Goal: Task Accomplishment & Management: Manage account settings

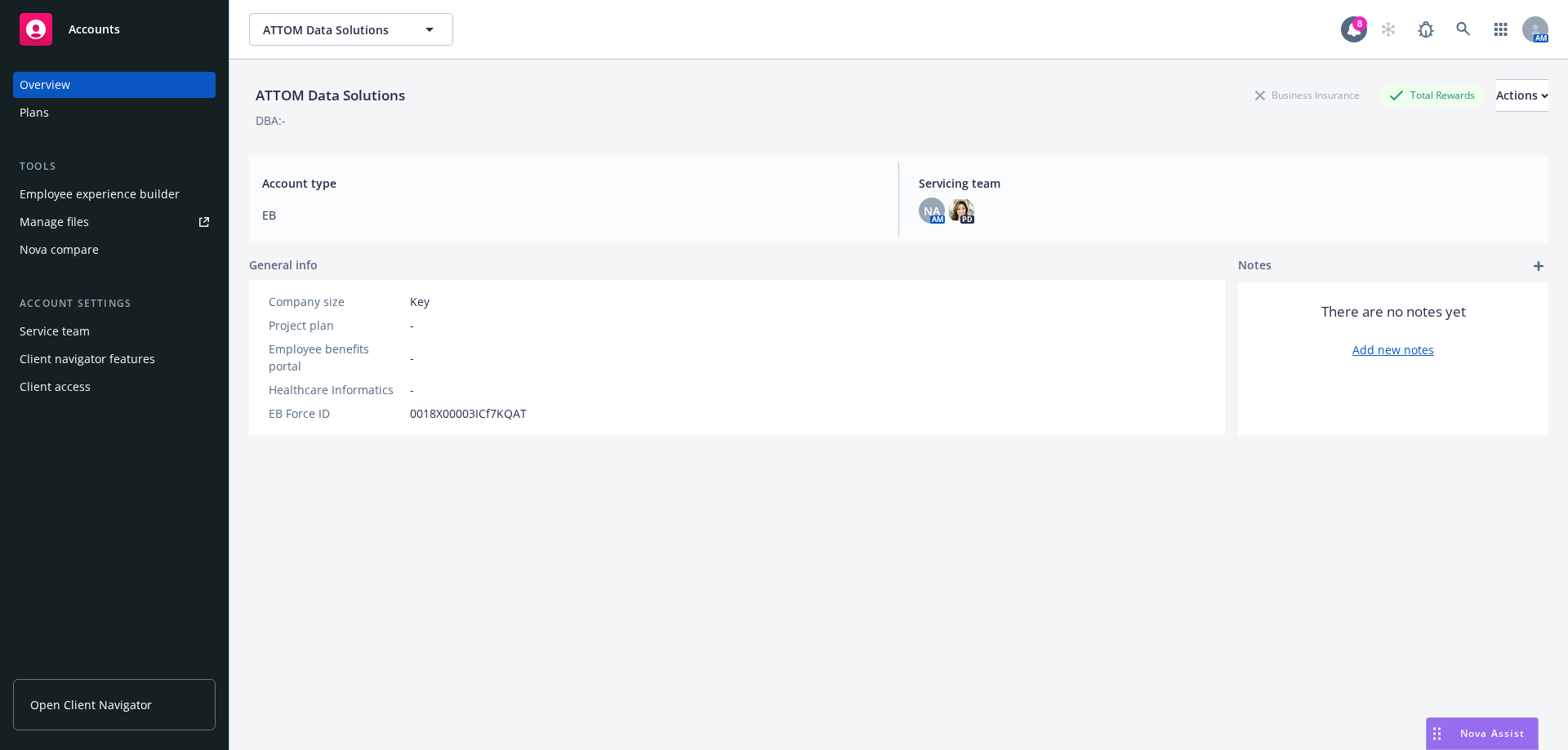
click at [868, 94] on div "ATTOM Data Solutions Business Insurance Total Rewards Actions" at bounding box center [899, 96] width 1299 height 33
click at [133, 394] on div "Client access" at bounding box center [114, 387] width 189 height 27
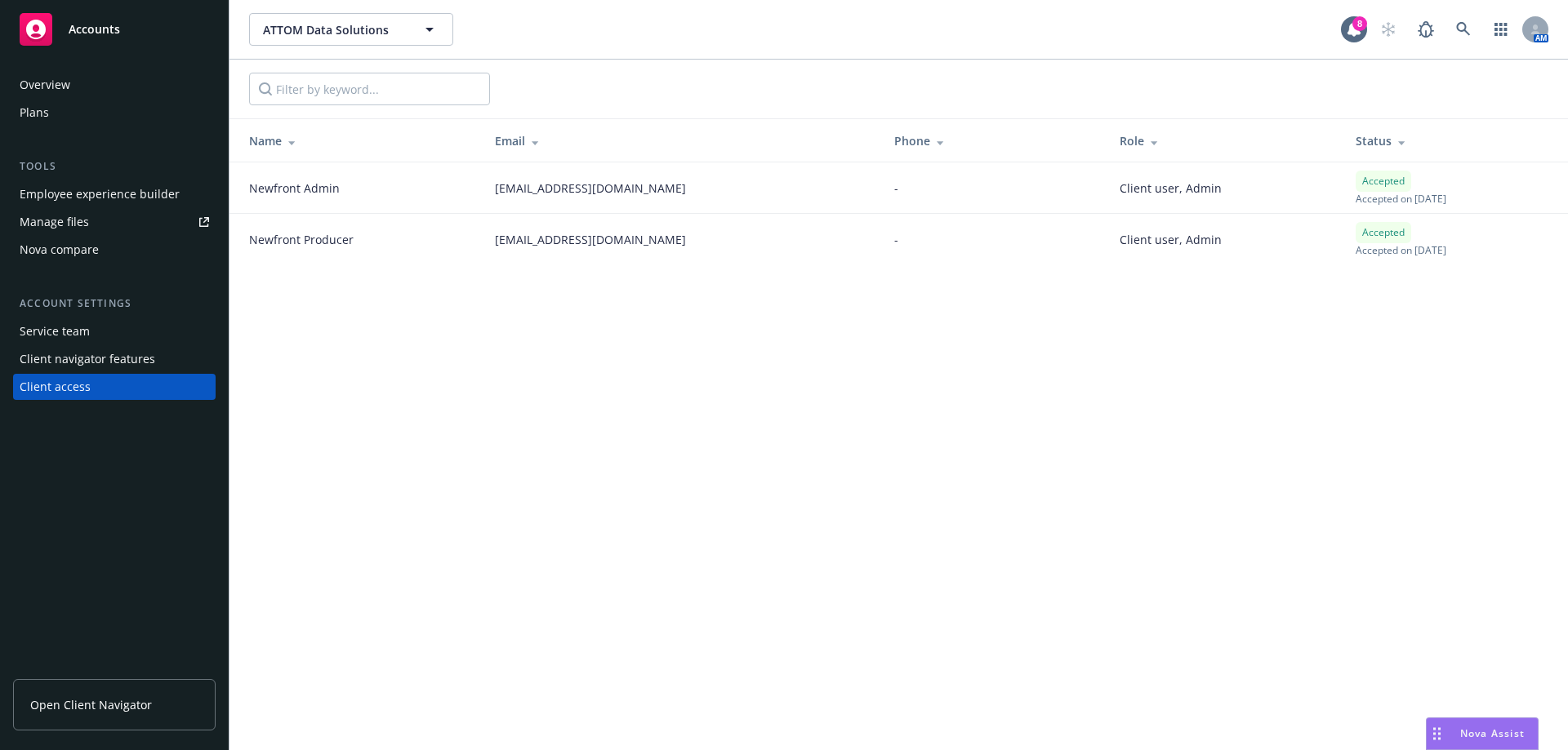
click at [692, 371] on div "ATTOM Data Solutions ATTOM Data Solutions 8 AM Name Email Phone Role Status New…" at bounding box center [898, 375] width 1338 height 750
click at [470, 461] on div "ATTOM Data Solutions ATTOM Data Solutions 8 AM Name Email Phone Role Status New…" at bounding box center [898, 375] width 1338 height 750
click at [499, 368] on div "ATTOM Data Solutions ATTOM Data Solutions 8 AM Name Email Phone Role Status New…" at bounding box center [898, 375] width 1338 height 750
click at [115, 340] on div "Service team" at bounding box center [114, 332] width 189 height 27
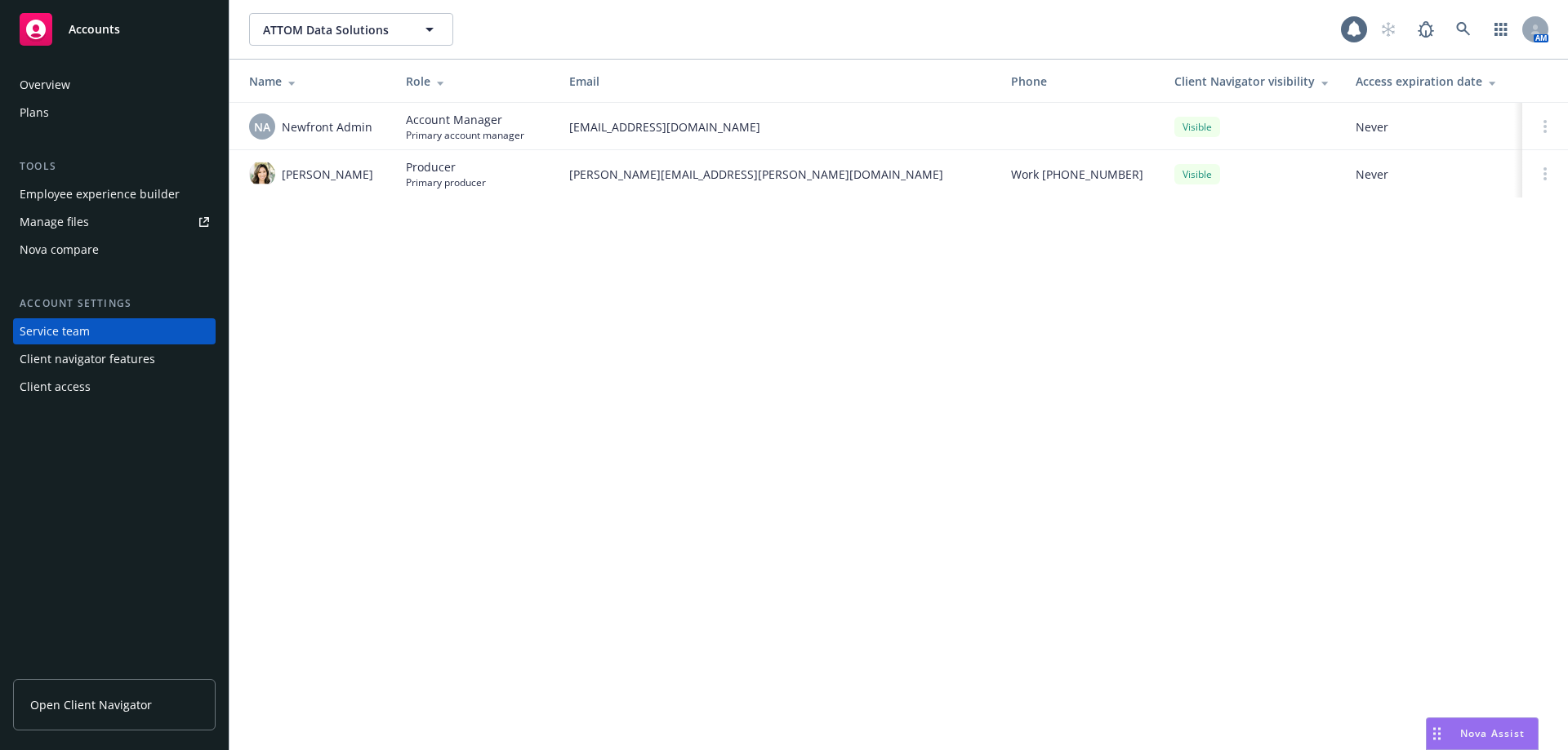
click at [475, 299] on div "ATTOM Data Solutions ATTOM Data Solutions AM Name Role Email Phone Client Navig…" at bounding box center [898, 375] width 1338 height 750
click at [484, 226] on div "ATTOM Data Solutions ATTOM Data Solutions 8 AM Name Role Email Phone Client Nav…" at bounding box center [898, 375] width 1338 height 750
click at [60, 386] on div "Client access" at bounding box center [55, 387] width 71 height 27
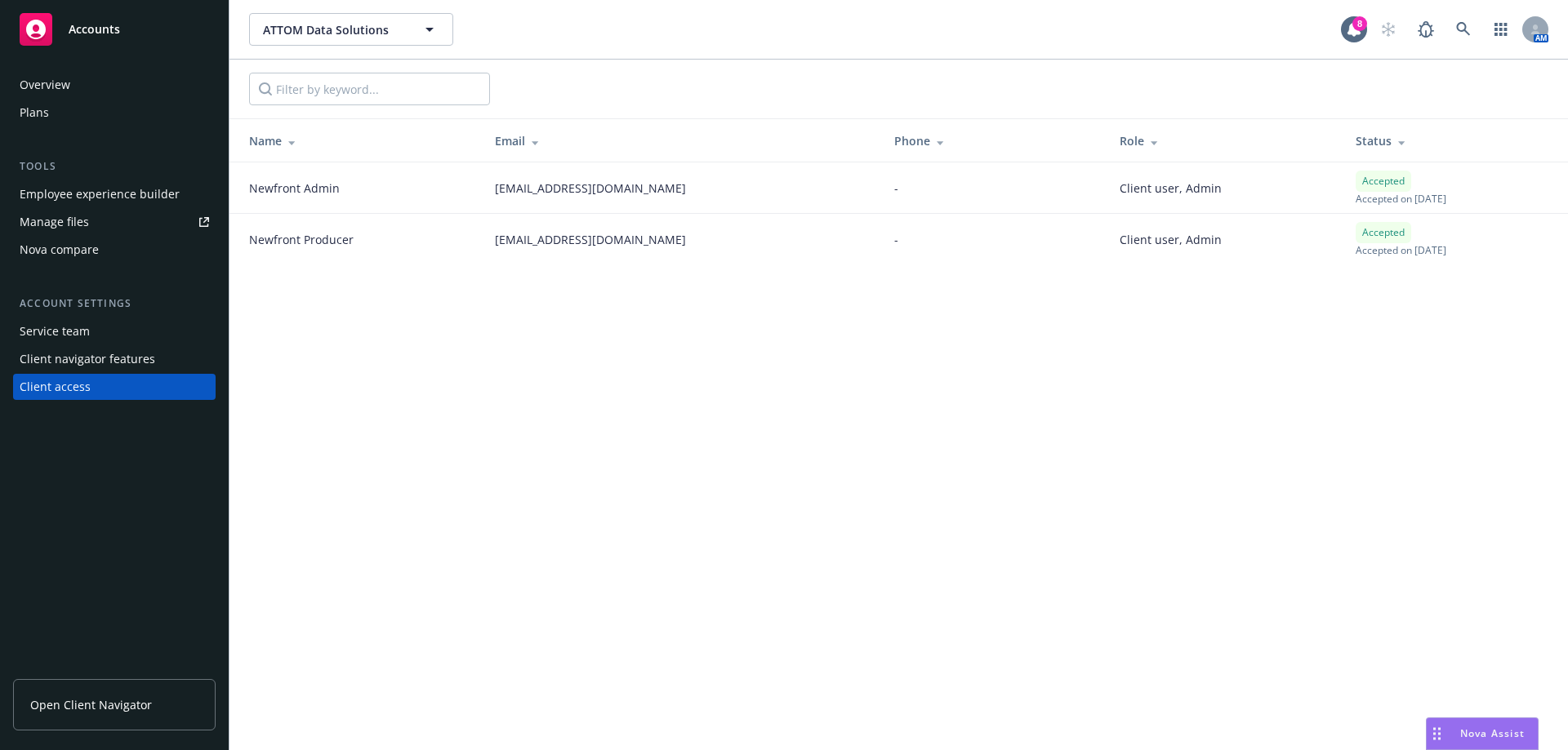
click at [859, 355] on div "ATTOM Data Solutions ATTOM Data Solutions 8 AM Name Email Phone Role Status New…" at bounding box center [898, 375] width 1338 height 750
click at [859, 356] on div "ATTOM Data Solutions ATTOM Data Solutions 8 AM Name Email Phone Role Status New…" at bounding box center [898, 375] width 1338 height 750
click at [143, 379] on div "Client access" at bounding box center [114, 387] width 189 height 27
click at [1057, 338] on div "ATTOM Data Solutions ATTOM Data Solutions 8 AM Name Email Phone Role Status New…" at bounding box center [898, 375] width 1338 height 750
click at [82, 393] on div "Client access" at bounding box center [55, 387] width 71 height 27
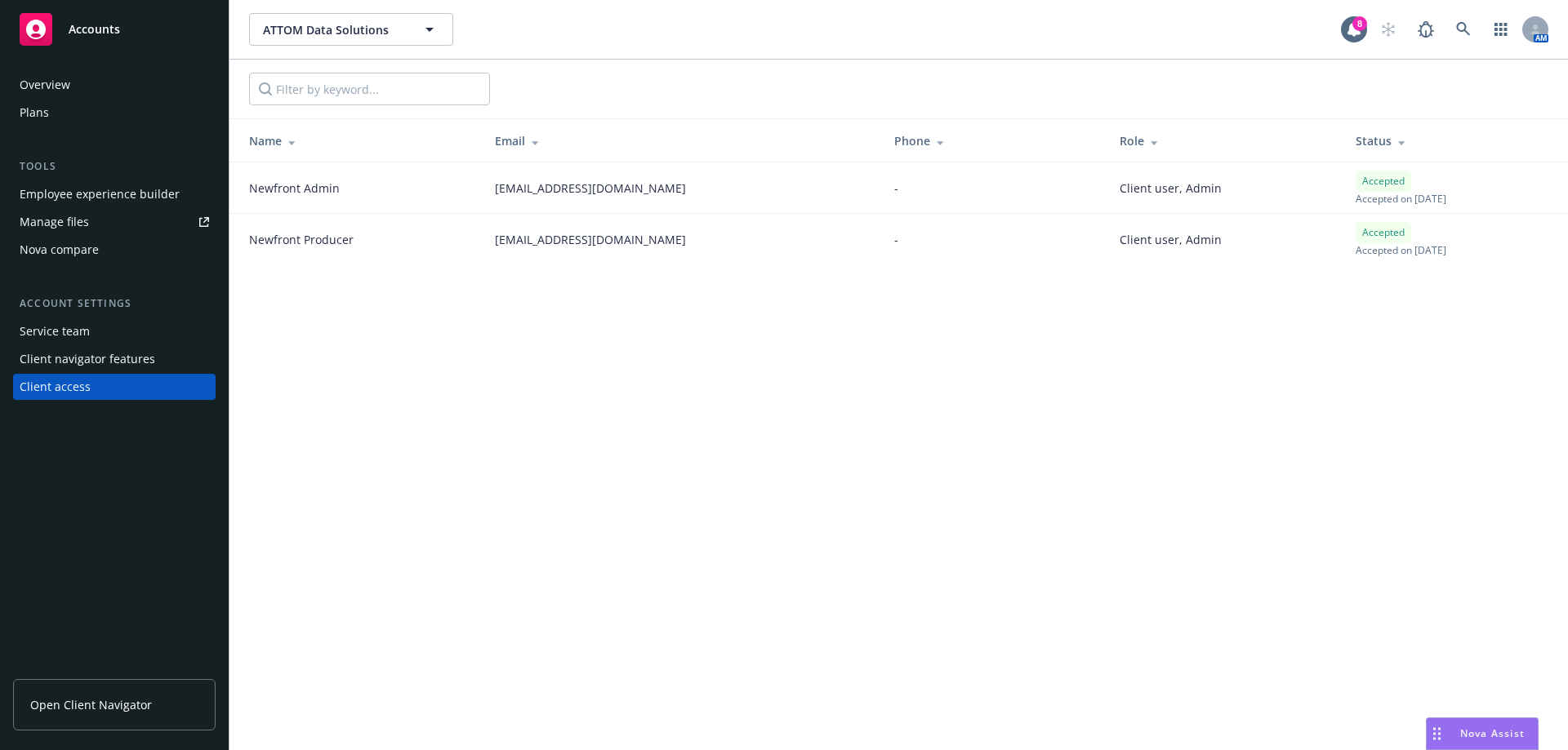
click at [65, 692] on link "Open Client Navigator" at bounding box center [114, 705] width 203 height 51
click at [441, 390] on div "ATTOM Data Solutions ATTOM Data Solutions 8 AM Name Email Phone Role Status New…" at bounding box center [898, 375] width 1338 height 750
click at [1000, 446] on div "ATTOM Data Solutions ATTOM Data Solutions 8 AM Name Email Phone Role Status New…" at bounding box center [898, 375] width 1338 height 750
click at [1447, 727] on div "Nova Assist" at bounding box center [1492, 734] width 90 height 14
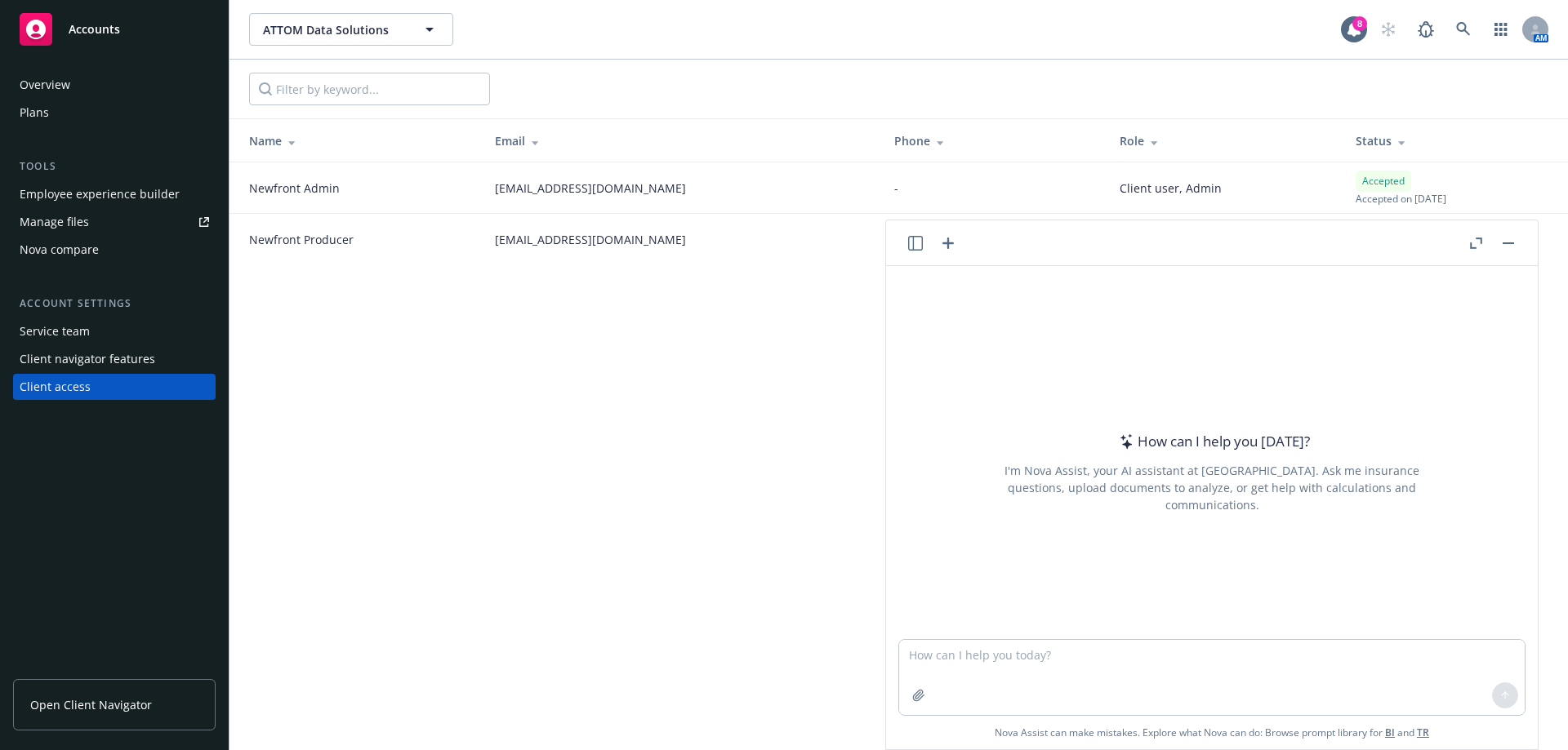
click at [679, 501] on div "ATTOM Data Solutions ATTOM Data Solutions 8 AM Name Email Phone Role Status New…" at bounding box center [898, 375] width 1338 height 750
click at [1511, 253] on header at bounding box center [1212, 243] width 652 height 46
click at [1505, 242] on rect "button" at bounding box center [1508, 243] width 11 height 2
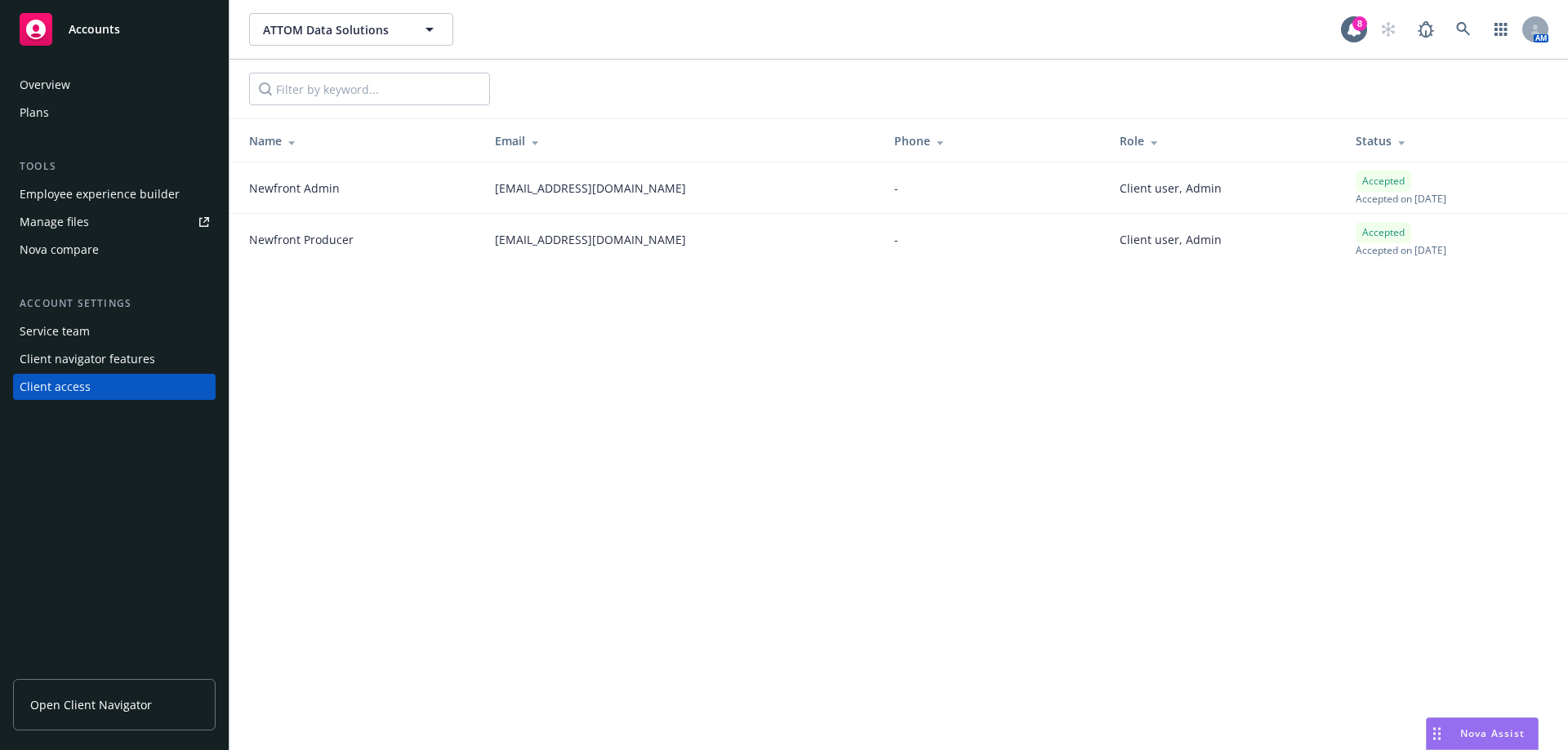
click at [611, 414] on div "ATTOM Data Solutions ATTOM Data Solutions 8 AM Name Email Phone Role Status New…" at bounding box center [898, 375] width 1338 height 750
click at [1199, 20] on div "ATTOM Data Solutions ATTOM Data Solutions" at bounding box center [795, 29] width 1091 height 33
click at [427, 31] on icon "button" at bounding box center [430, 29] width 19 height 19
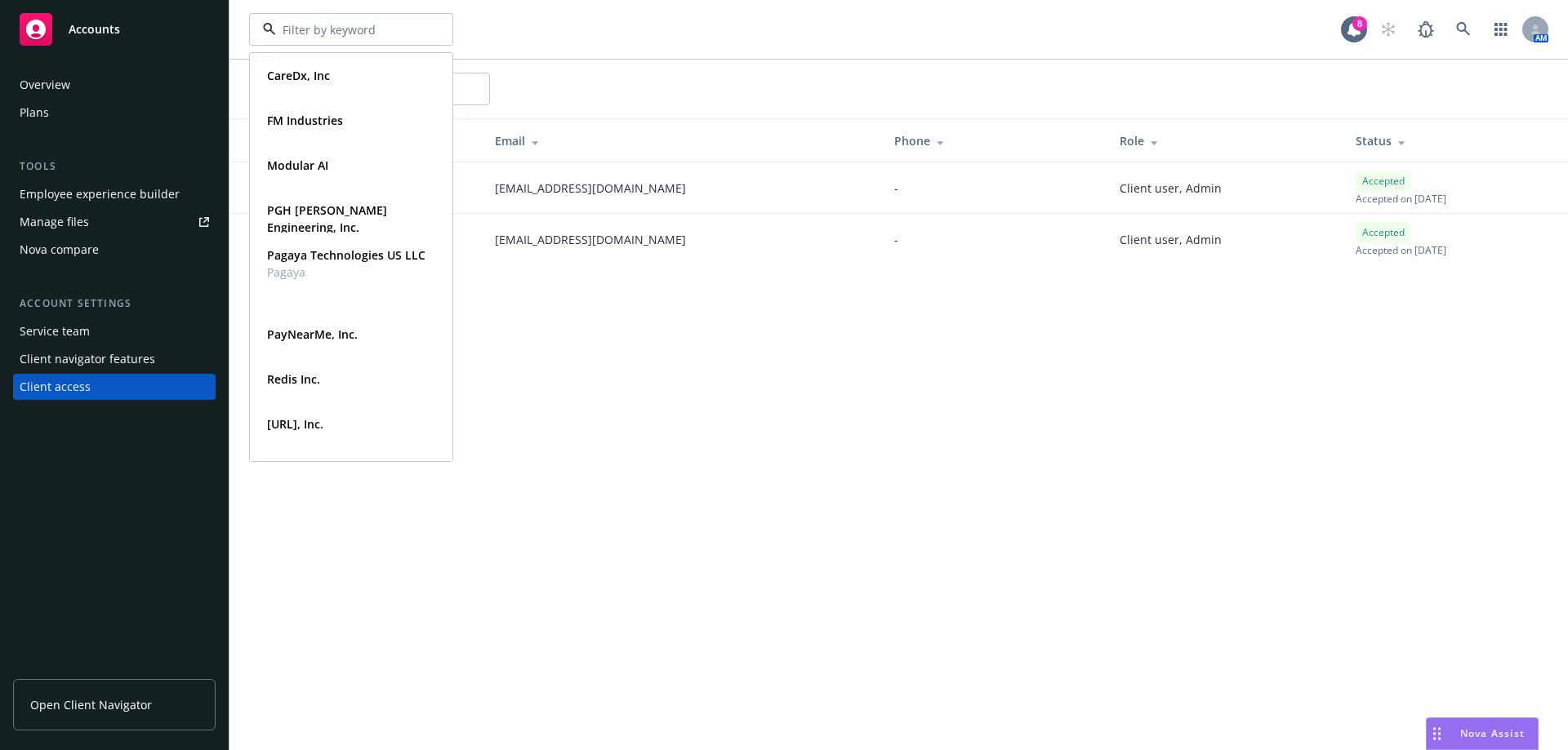
click at [427, 31] on div at bounding box center [351, 29] width 204 height 33
click at [509, 23] on div "CareDx, Inc Type Commercial FEIN [US_EMPLOYER_IDENTIFICATION_NUMBER] FM Industr…" at bounding box center [795, 29] width 1091 height 33
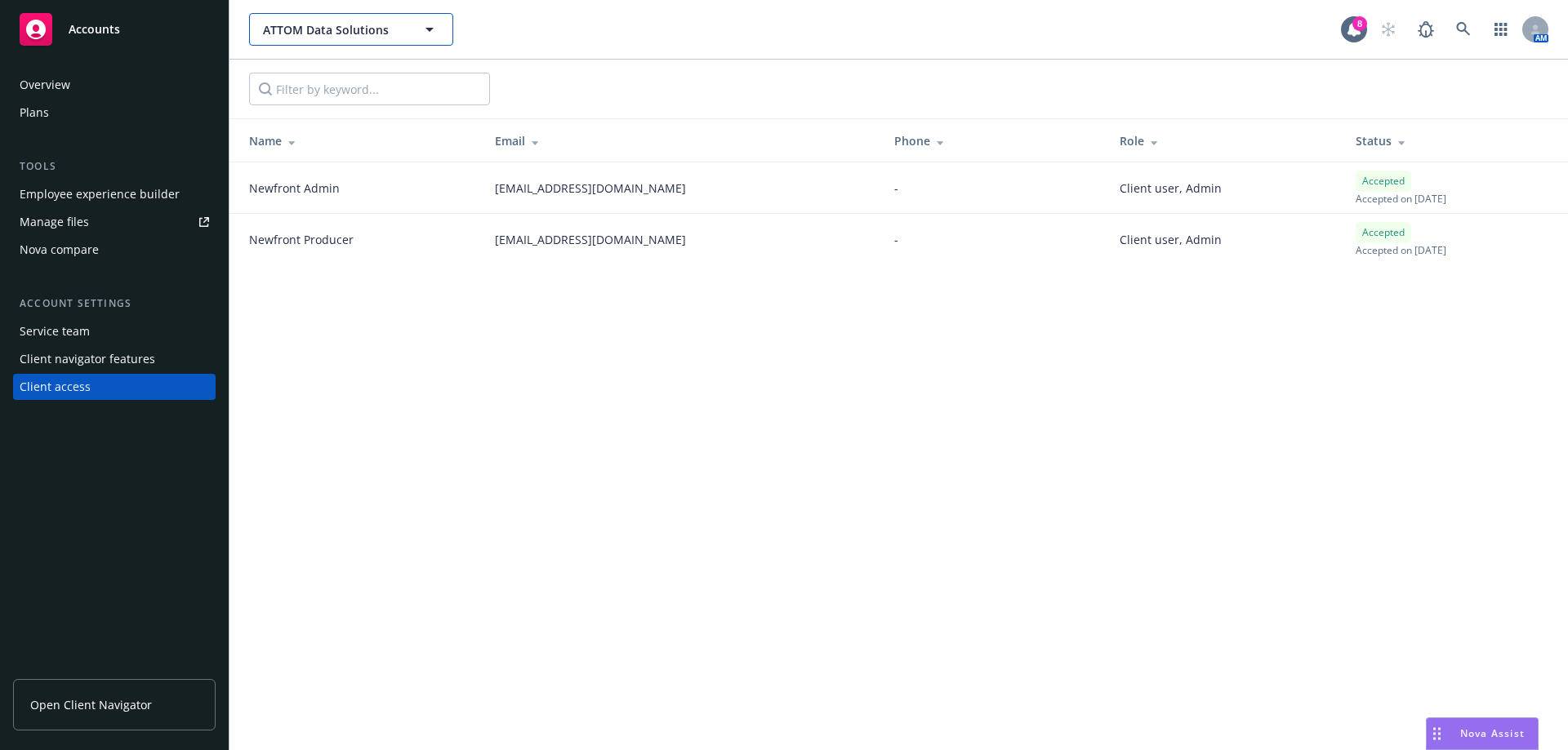
click at [433, 27] on icon "button" at bounding box center [429, 29] width 8 height 4
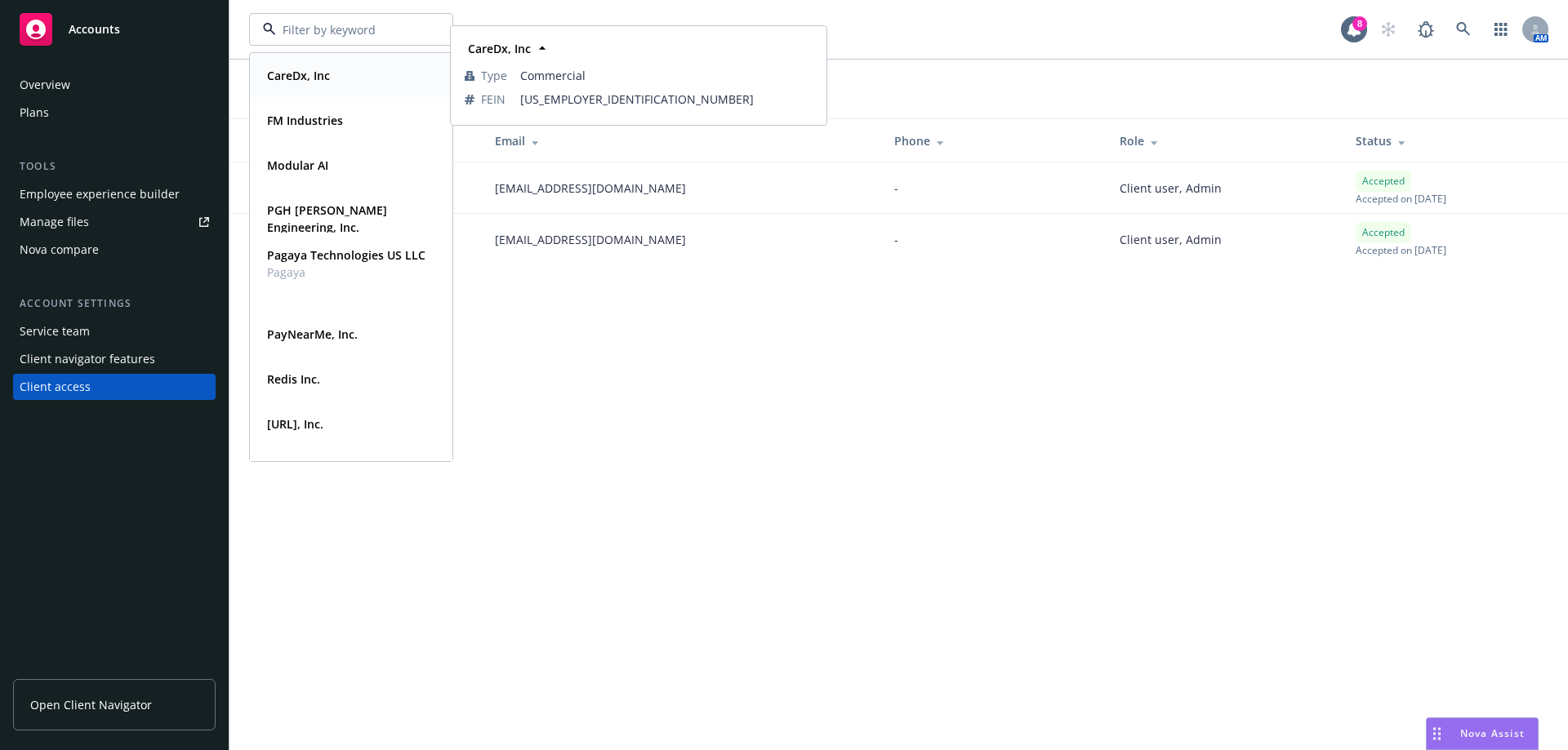
click at [387, 90] on div "CareDx, Inc Type Commercial FEIN [US_EMPLOYER_IDENTIFICATION_NUMBER]" at bounding box center [350, 75] width 201 height 43
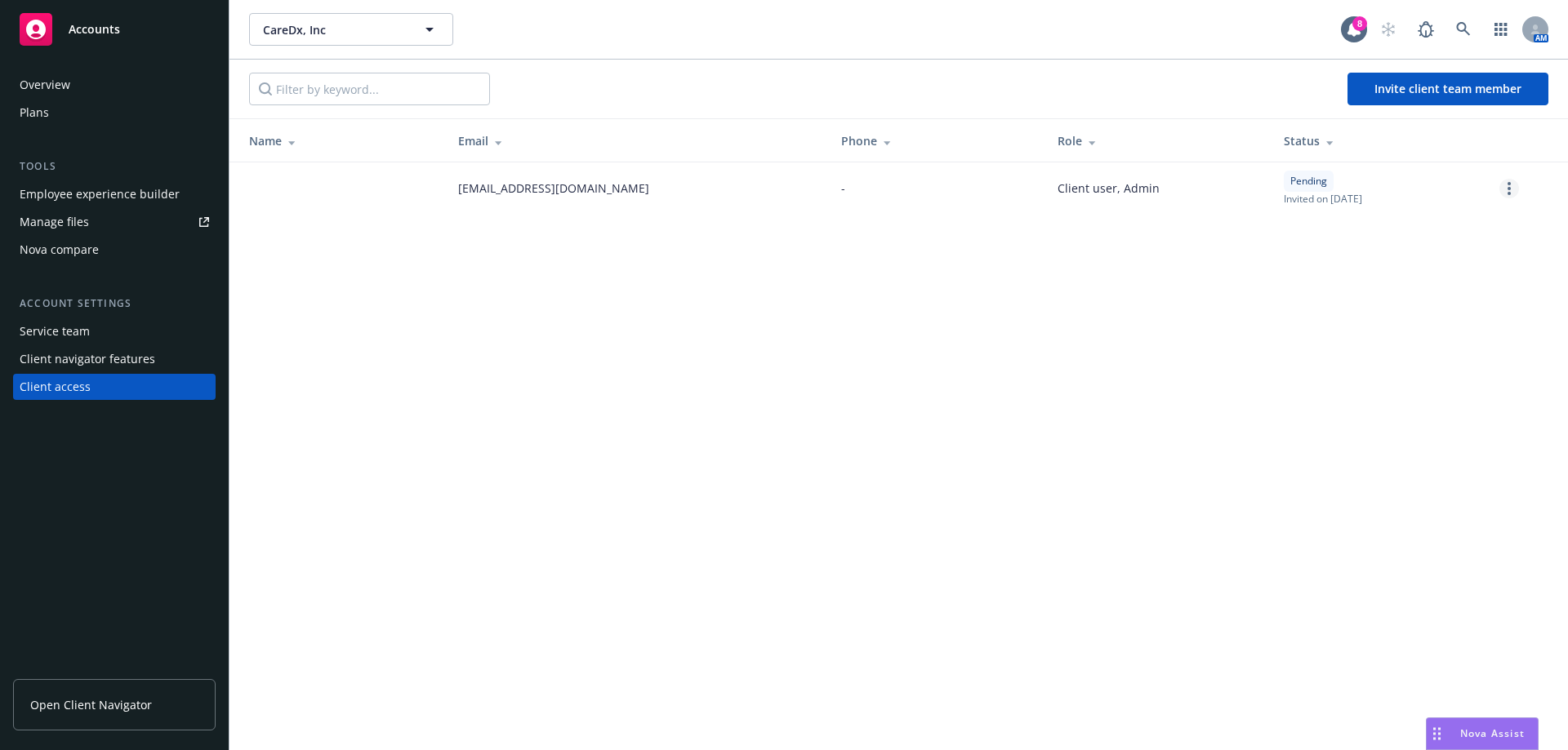
click at [1506, 188] on link "more" at bounding box center [1509, 188] width 19 height 19
click at [1492, 267] on link "Cancel invitation" at bounding box center [1446, 268] width 143 height 33
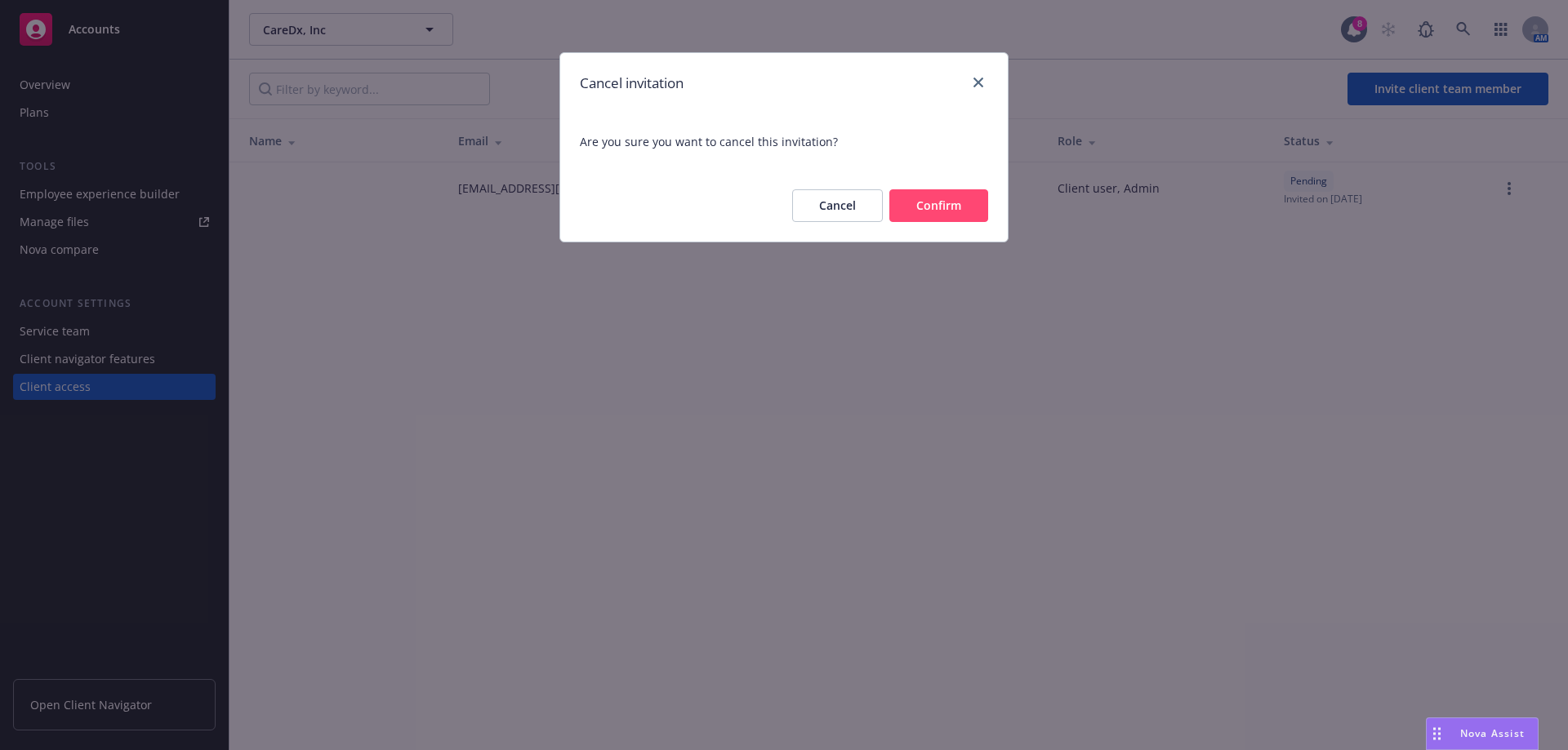
click at [927, 197] on button "Confirm" at bounding box center [938, 205] width 99 height 33
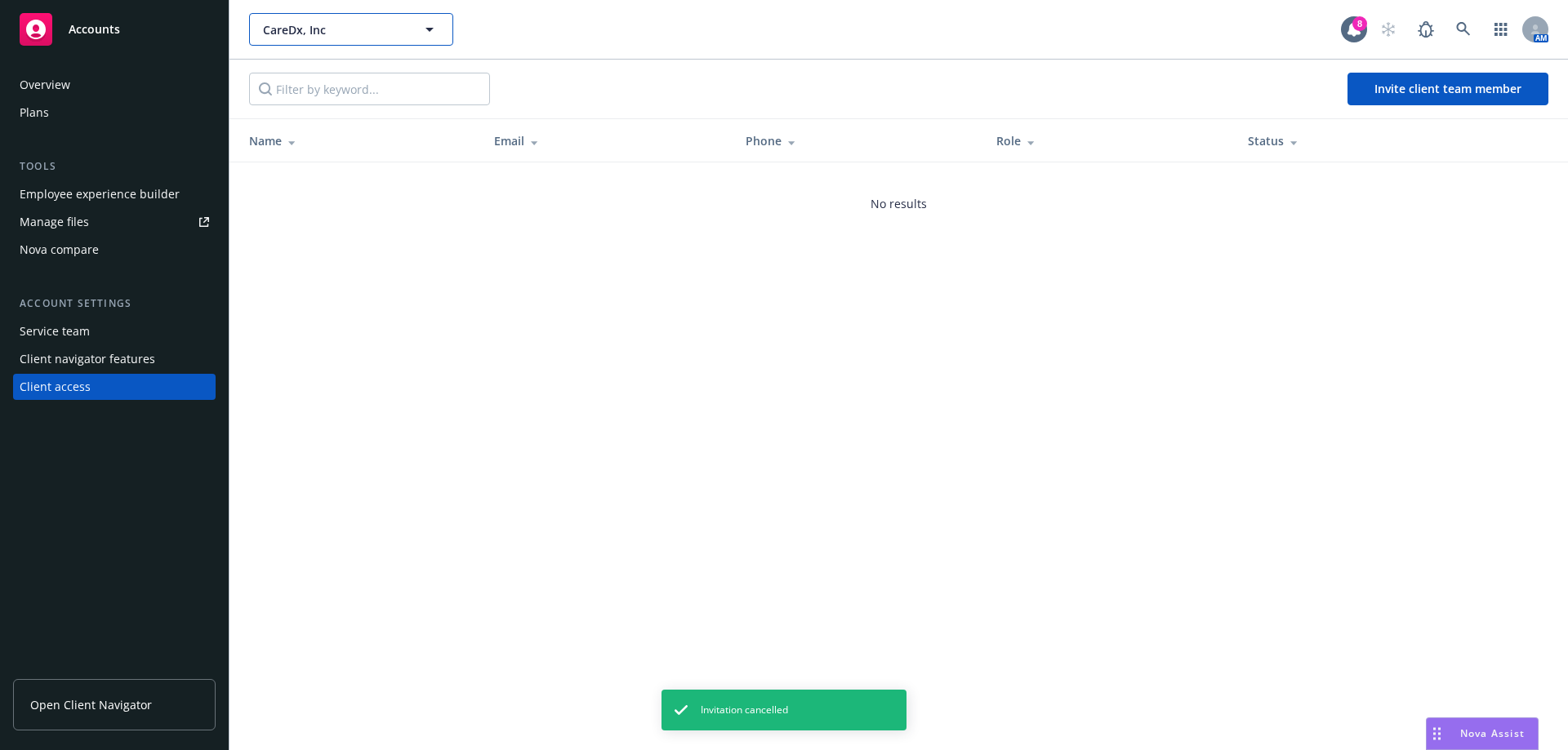
click at [428, 40] on button "CareDx, Inc" at bounding box center [351, 29] width 204 height 33
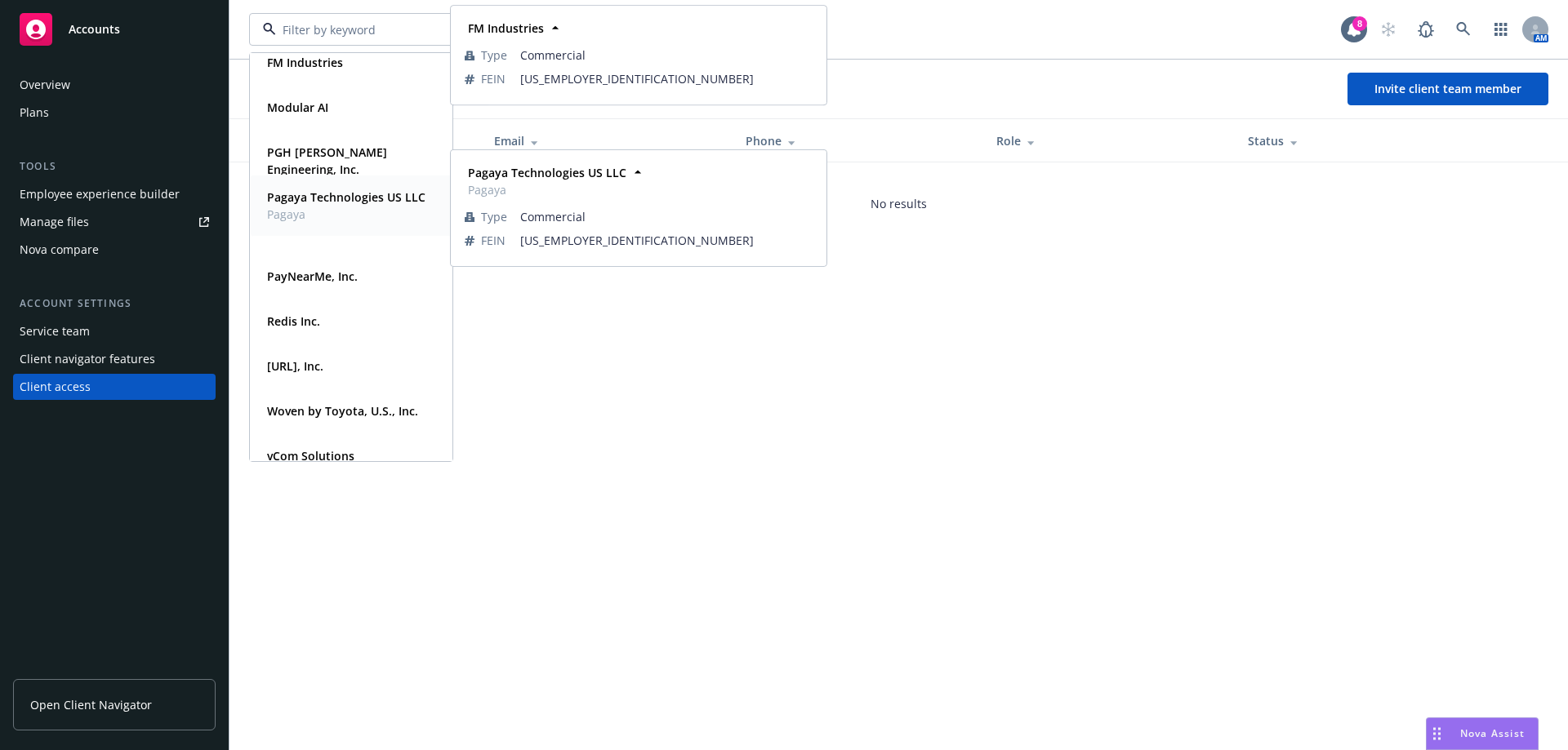
scroll to position [75, 0]
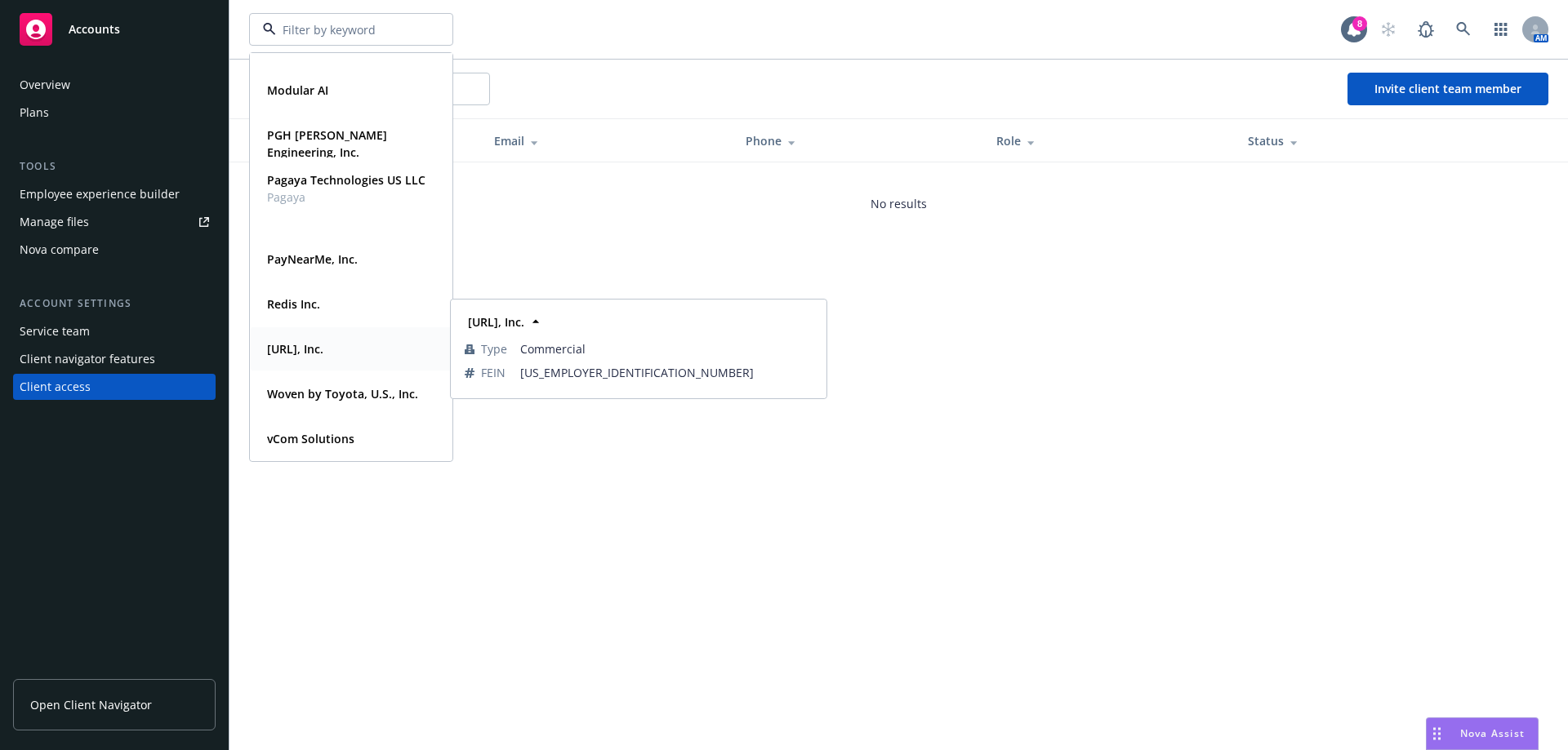
click at [333, 349] on div "[URL], Inc." at bounding box center [351, 348] width 181 height 24
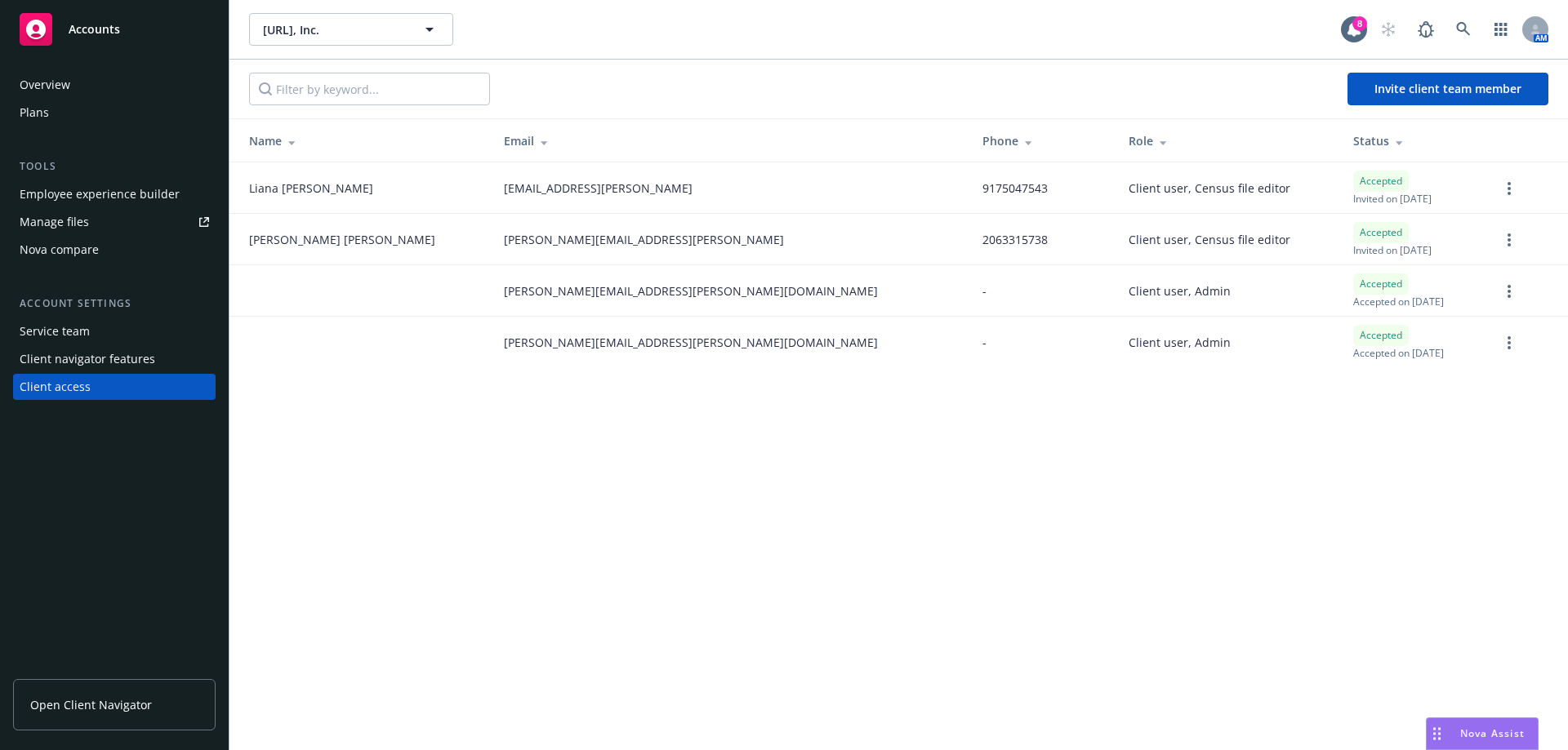
click at [348, 448] on div "[URL], Inc. [URL], Inc. 8 AM Invite client team member Name Email Phone Role St…" at bounding box center [898, 375] width 1338 height 750
click at [397, 27] on span "[URL], Inc." at bounding box center [333, 29] width 142 height 17
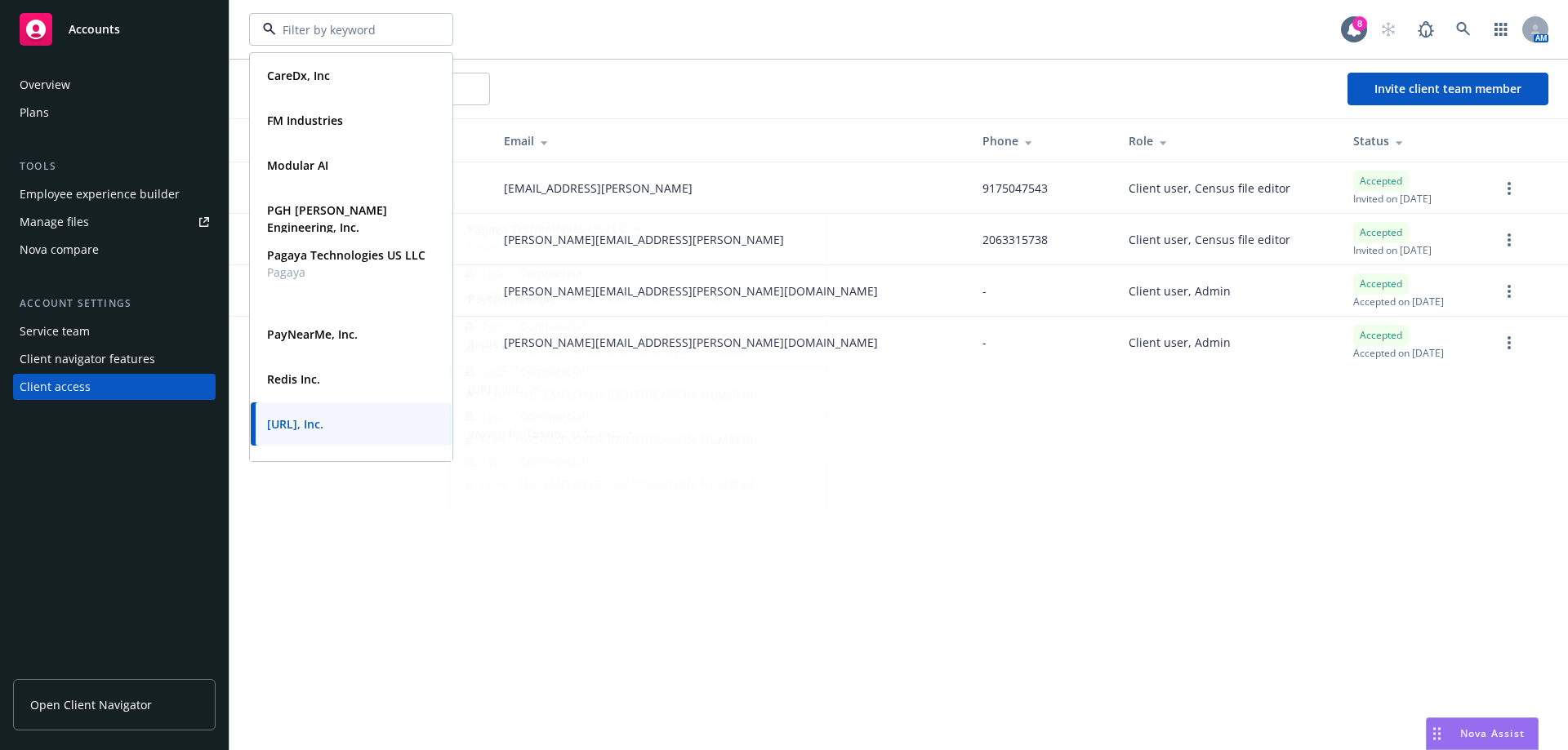
click at [407, 562] on div "CareDx, Inc Type Commercial FEIN [US_EMPLOYER_IDENTIFICATION_NUMBER] FM Industr…" at bounding box center [898, 375] width 1338 height 750
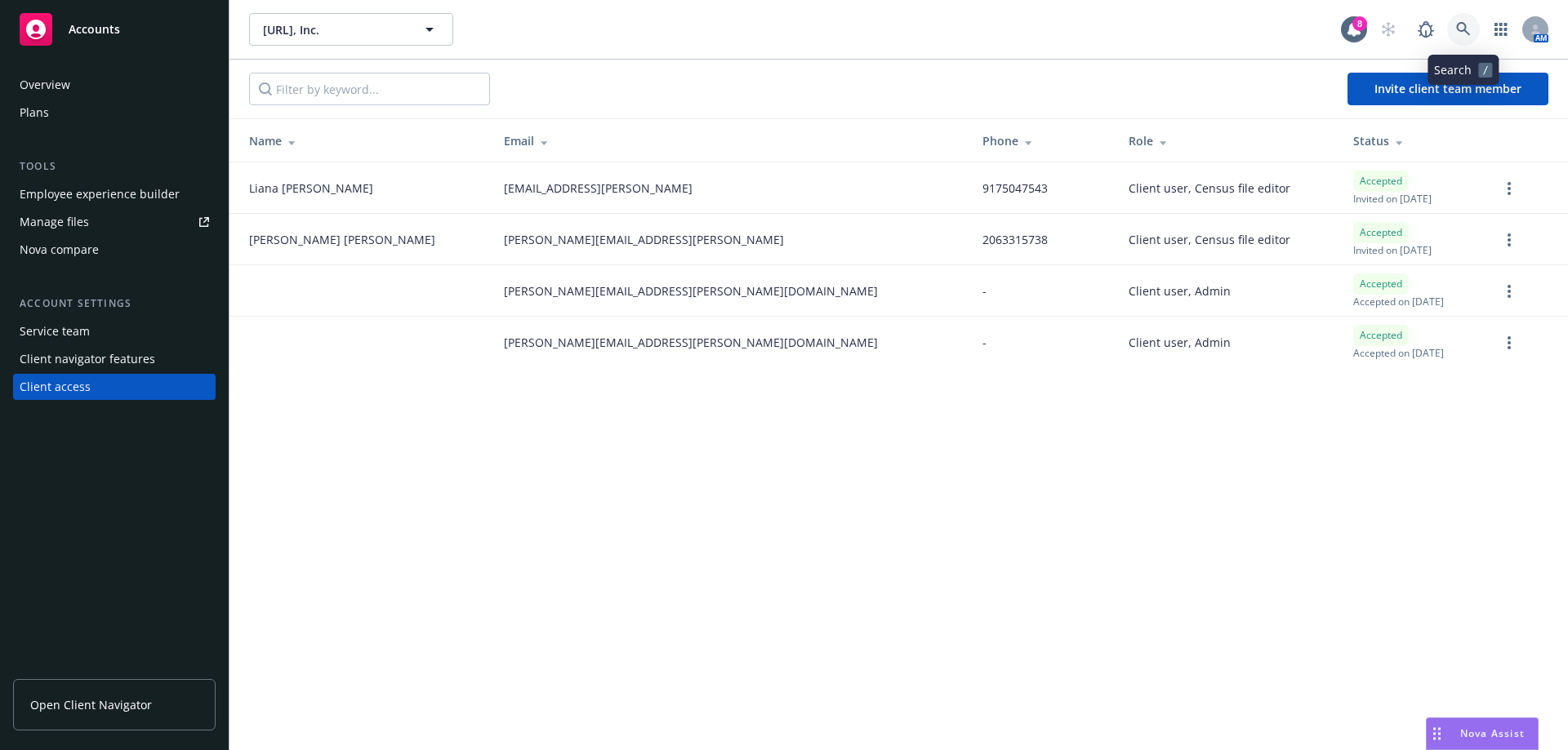
click at [1455, 34] on link at bounding box center [1463, 29] width 33 height 33
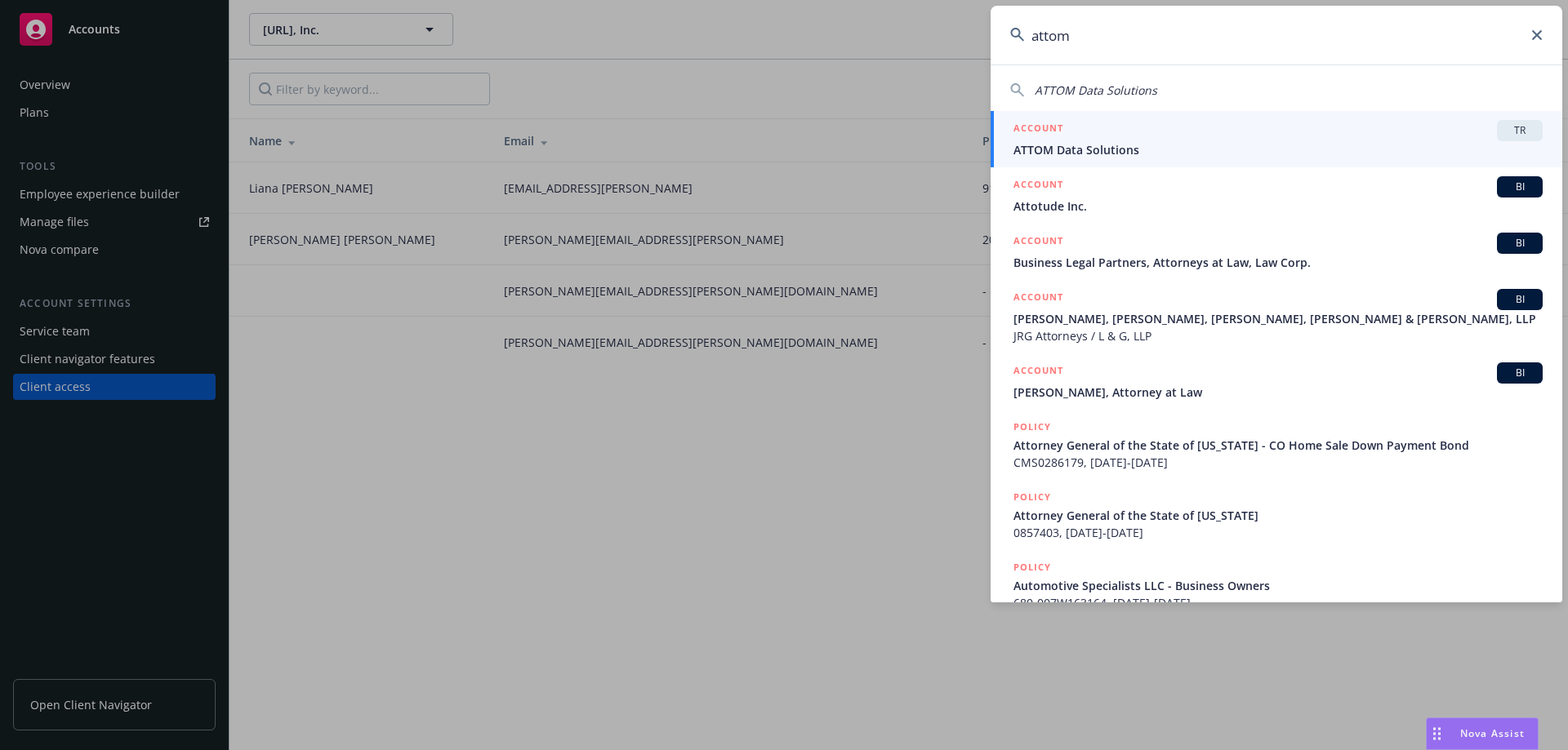
type input "attom"
click at [1245, 133] on div "ACCOUNT TR" at bounding box center [1278, 131] width 529 height 21
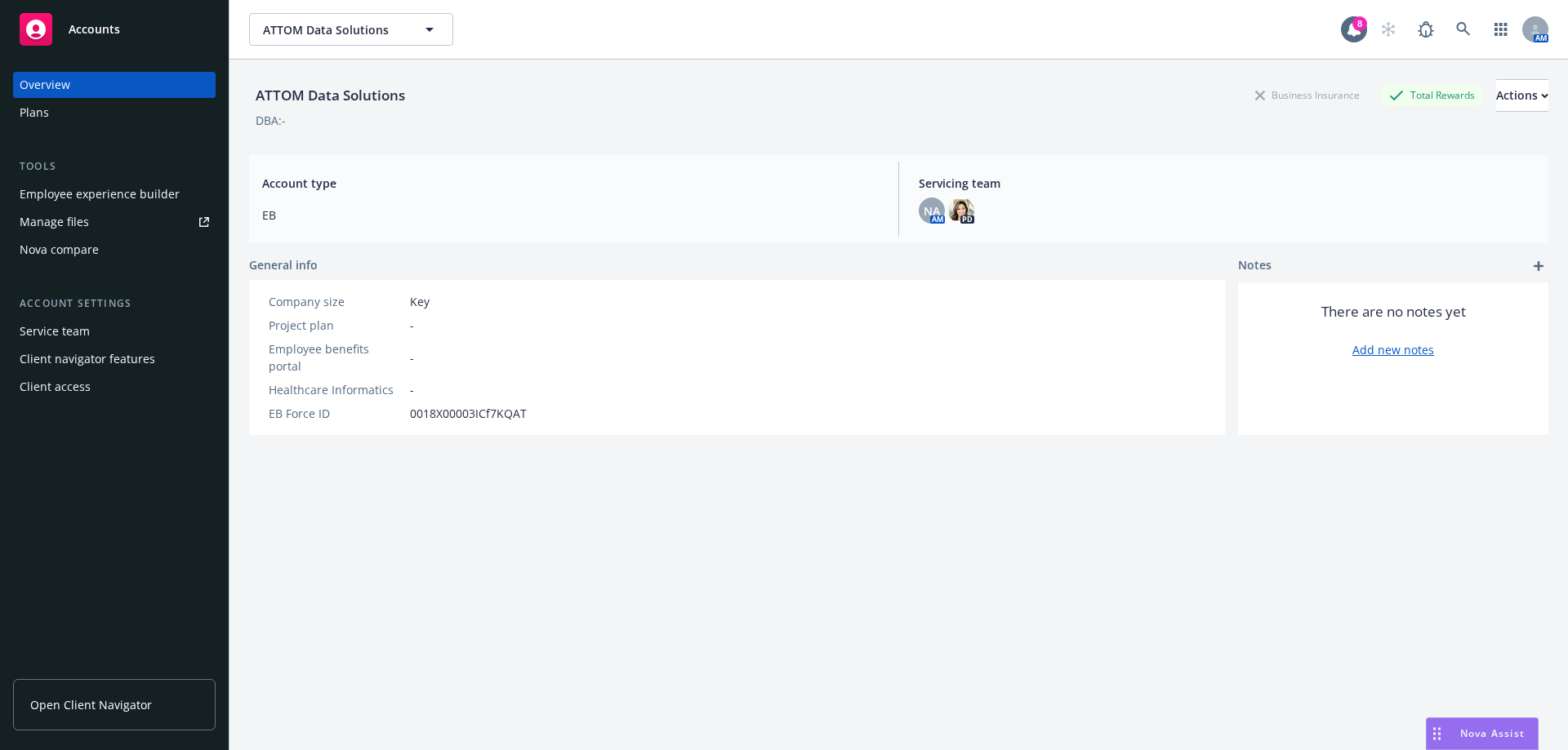
click at [119, 394] on div "Client access" at bounding box center [114, 387] width 189 height 27
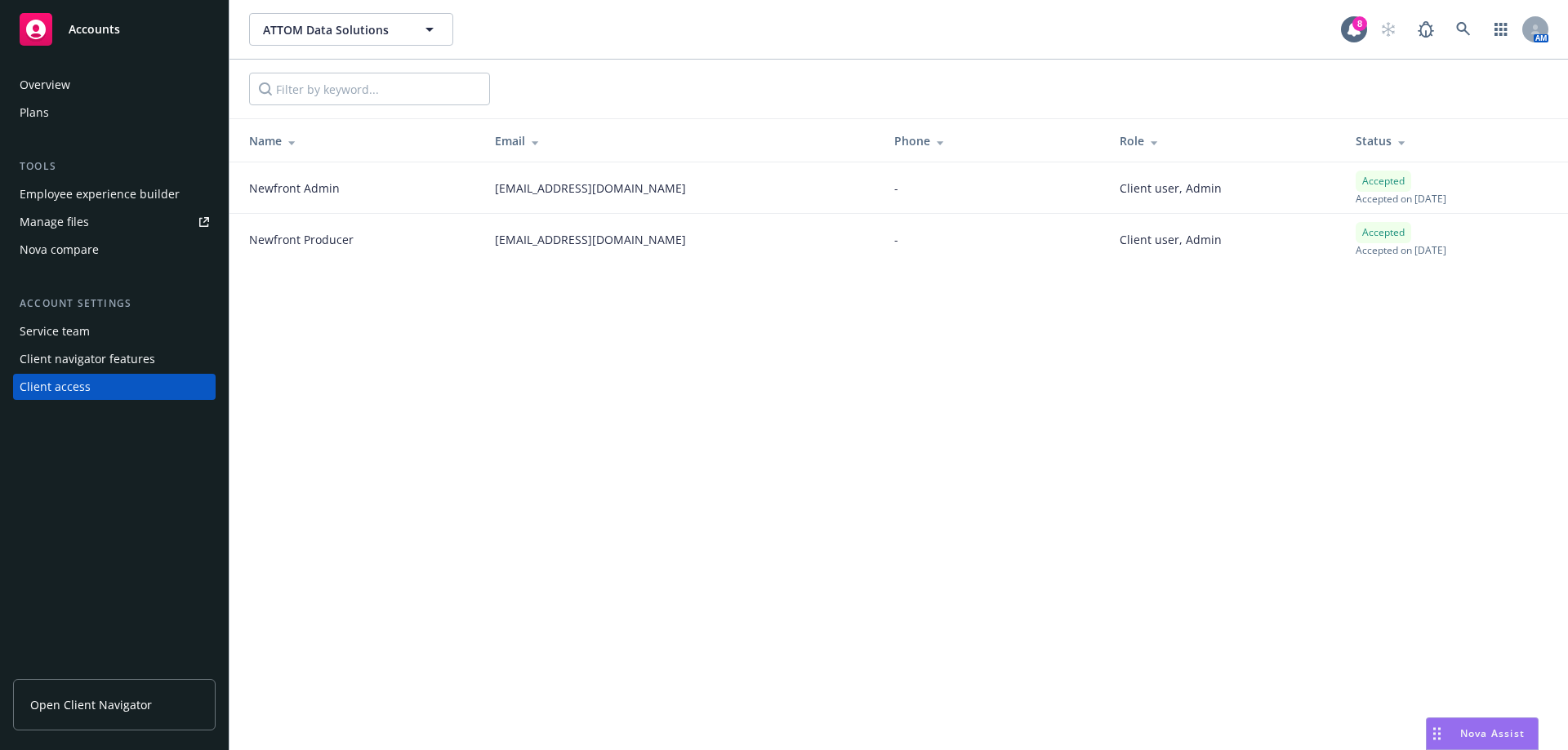
click at [474, 374] on div "ATTOM Data Solutions ATTOM Data Solutions 8 AM Name Email Phone Role Status New…" at bounding box center [898, 375] width 1338 height 750
click at [413, 445] on div "ATTOM Data Solutions ATTOM Data Solutions 8 AM Name Email Phone Role Status New…" at bounding box center [898, 375] width 1338 height 750
click at [361, 42] on button "ATTOM Data Solutions" at bounding box center [351, 29] width 204 height 33
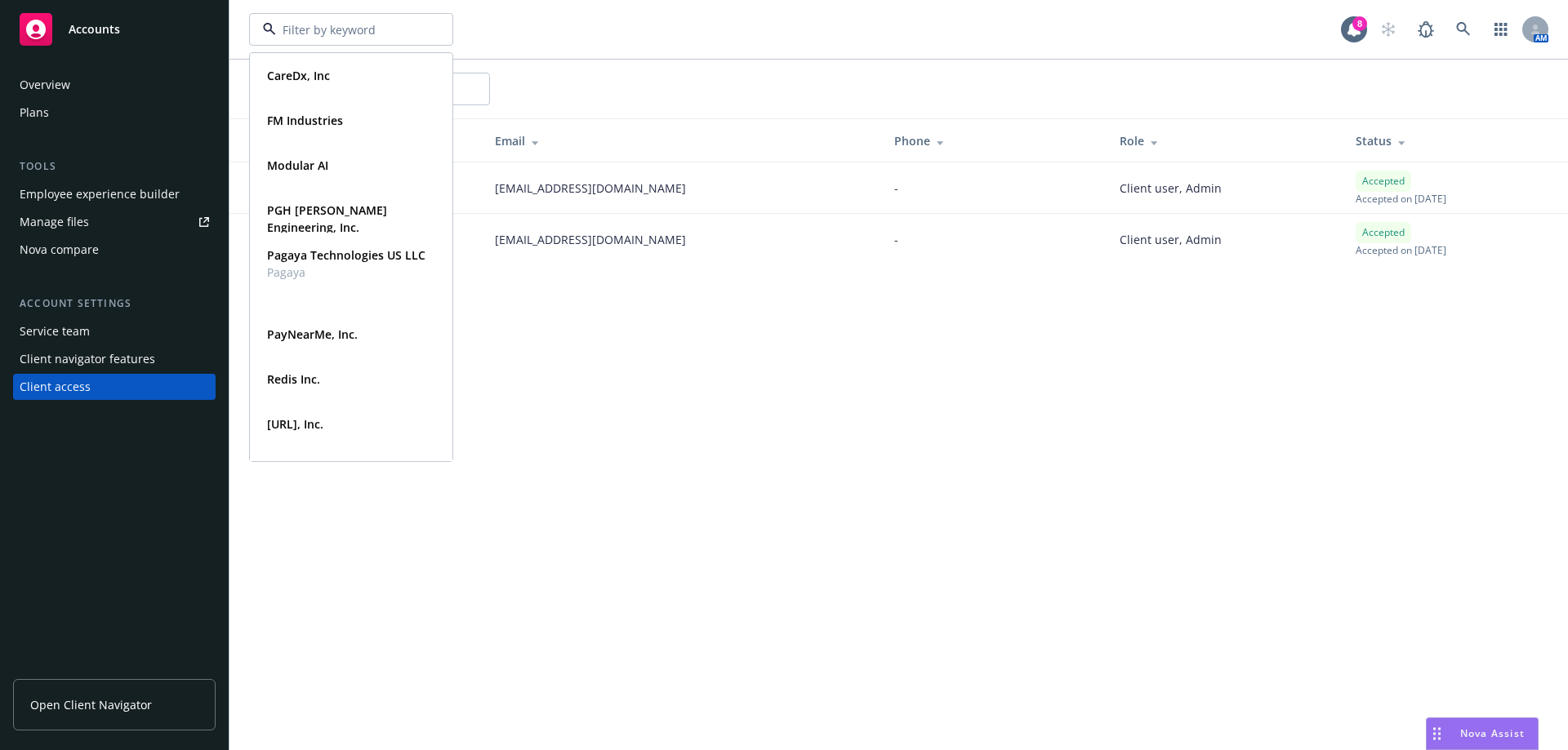
click at [361, 42] on div at bounding box center [351, 29] width 204 height 33
type input "ATTOM Data Solutions"
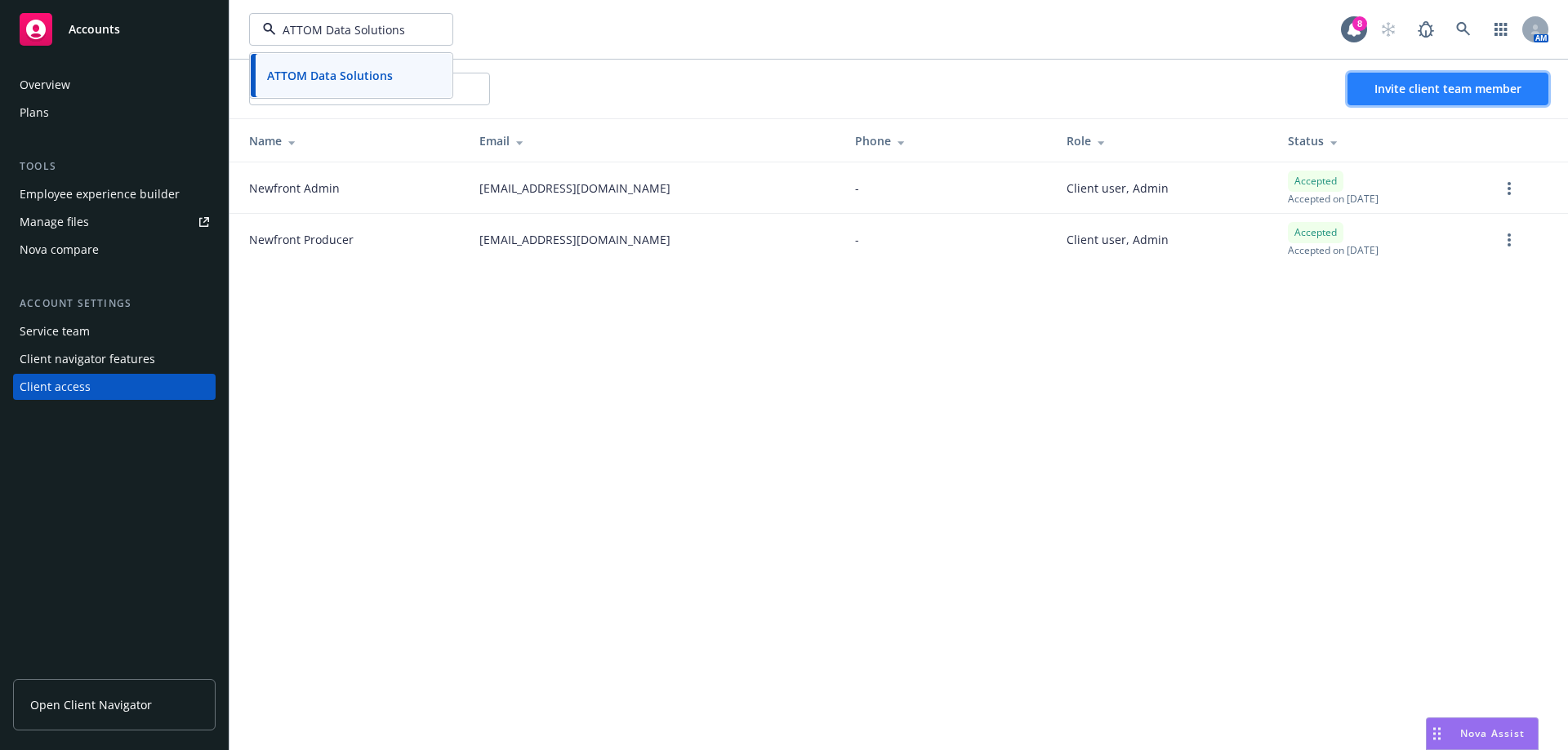
click at [1497, 80] on span "Invite client team member" at bounding box center [1448, 88] width 147 height 16
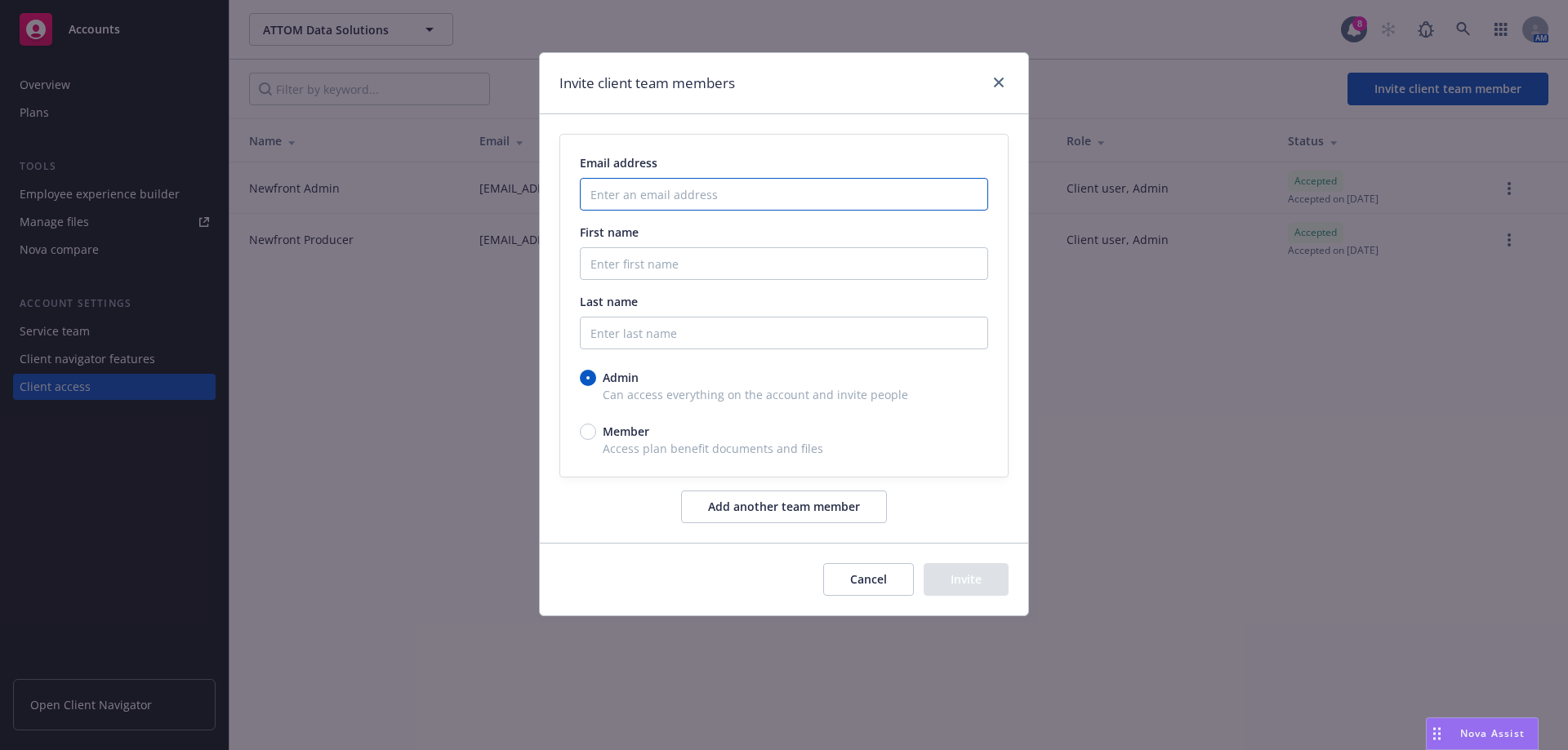
click at [719, 201] on input "Enter an email address" at bounding box center [784, 194] width 409 height 33
paste input "[PERSON_NAME][EMAIL_ADDRESS][PERSON_NAME][DOMAIN_NAME]"
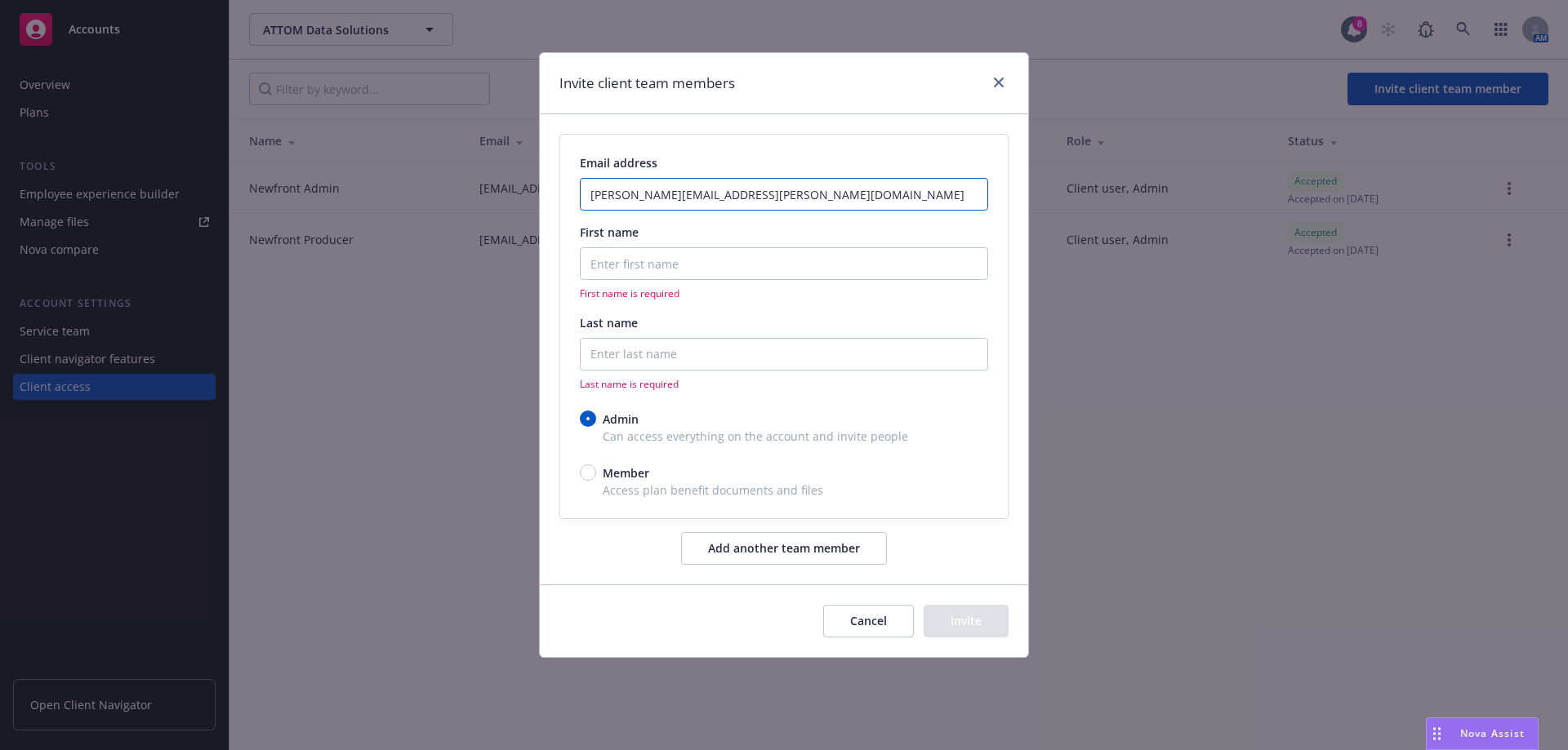
type input "[PERSON_NAME][EMAIL_ADDRESS][PERSON_NAME][DOMAIN_NAME]"
click at [711, 269] on input "First name" at bounding box center [784, 264] width 409 height 33
type input "J"
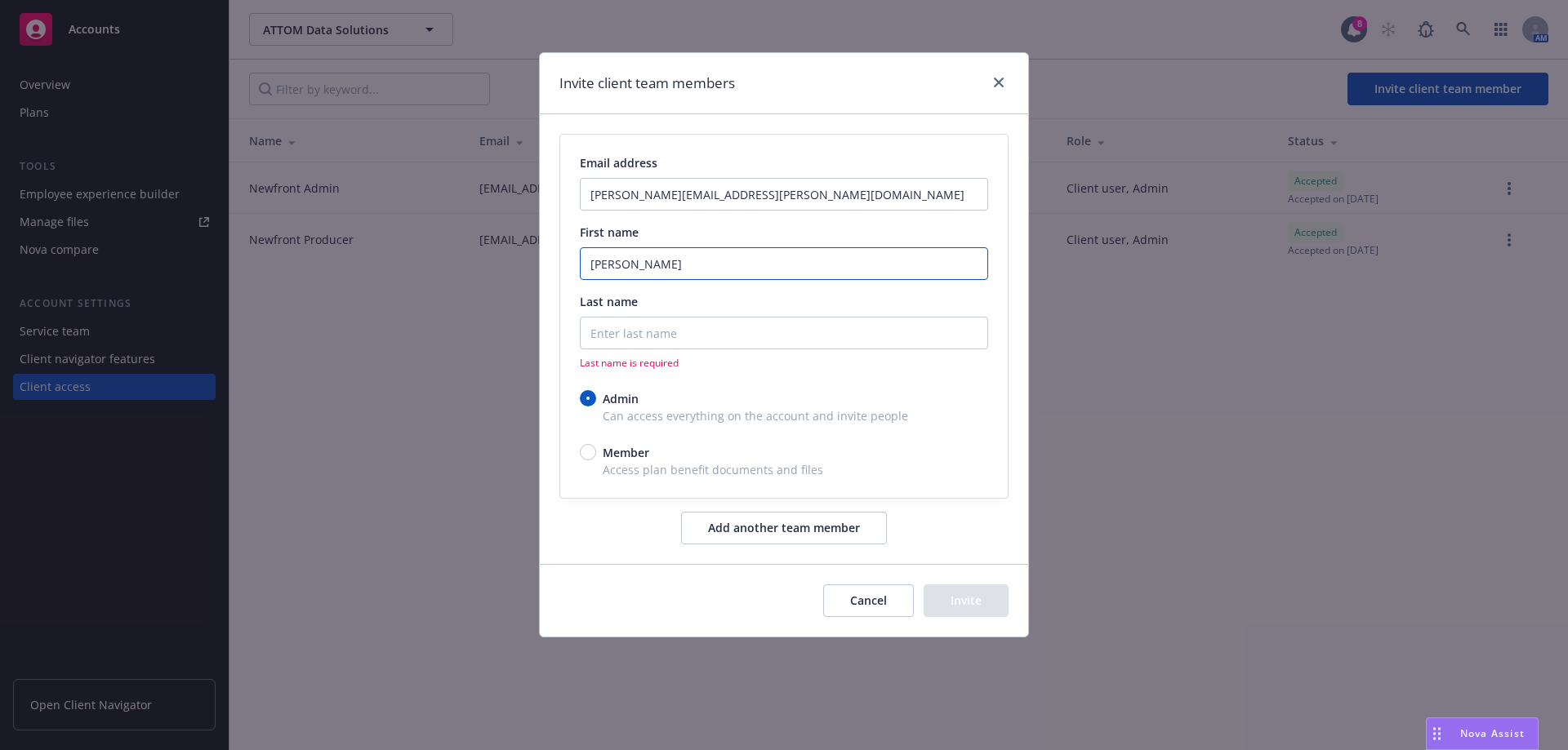
type input "[PERSON_NAME]"
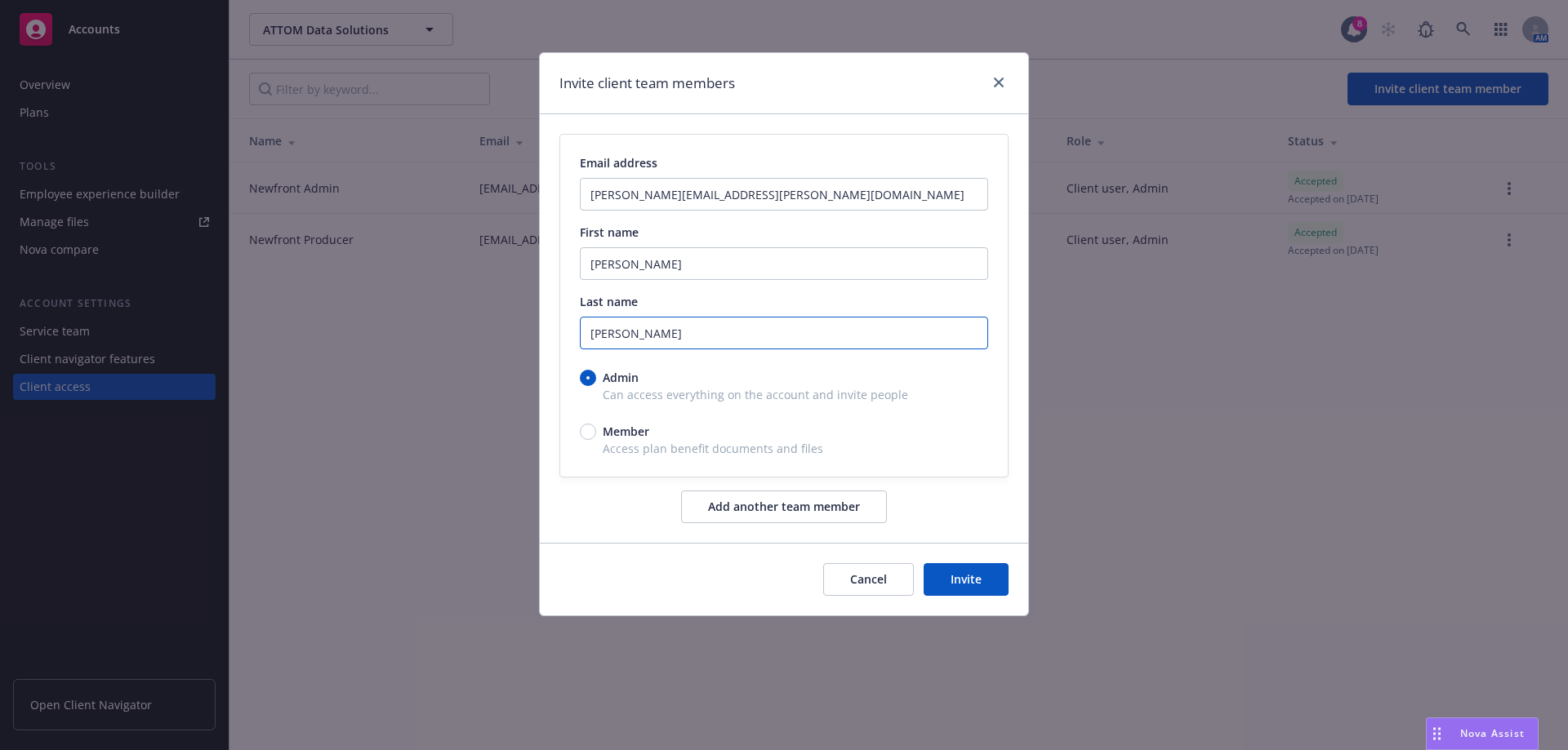
type input "[PERSON_NAME]"
click at [618, 504] on div "Email address [PERSON_NAME][EMAIL_ADDRESS][PERSON_NAME][DOMAIN_NAME] First name…" at bounding box center [784, 328] width 488 height 429
click at [616, 504] on div "Email address [PERSON_NAME][EMAIL_ADDRESS][PERSON_NAME][DOMAIN_NAME] First name…" at bounding box center [784, 328] width 488 height 429
click at [605, 445] on span "Access plan benefit documents and files" at bounding box center [784, 448] width 409 height 17
click at [593, 435] on input "Member" at bounding box center [587, 432] width 16 height 16
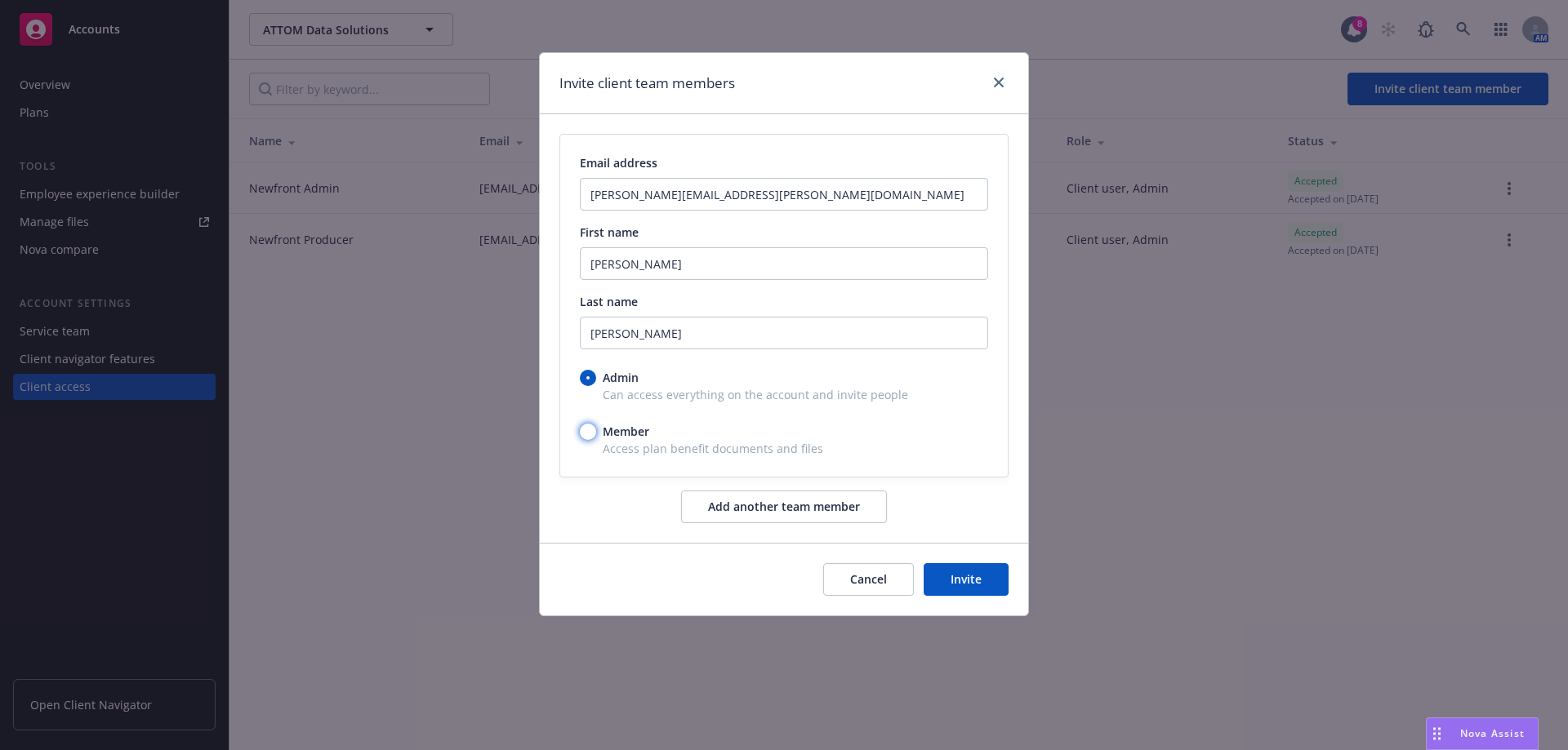
radio input "true"
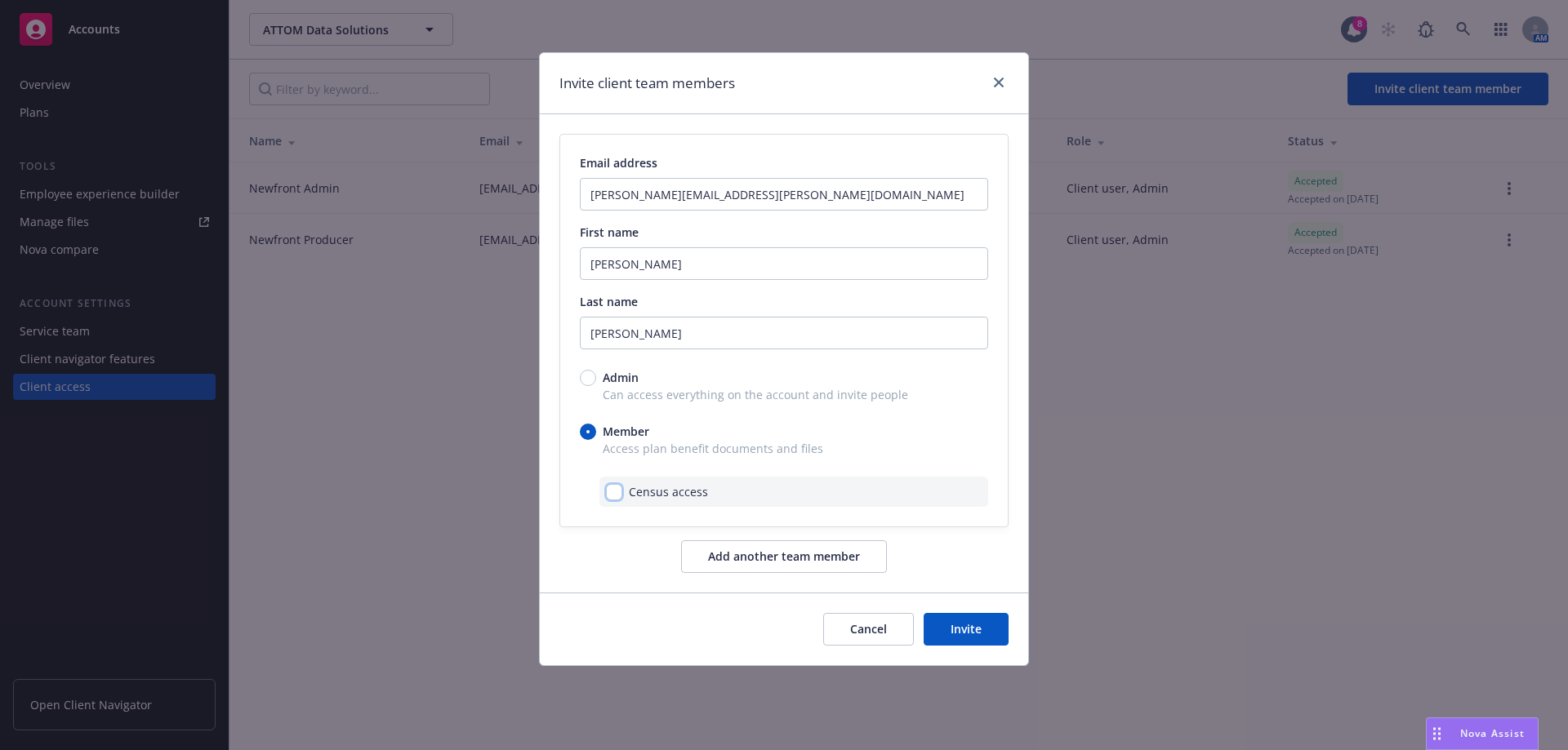
click at [614, 490] on input "checkbox" at bounding box center [614, 492] width 16 height 16
checkbox input "true"
click at [840, 564] on button "Add another team member" at bounding box center [784, 556] width 206 height 33
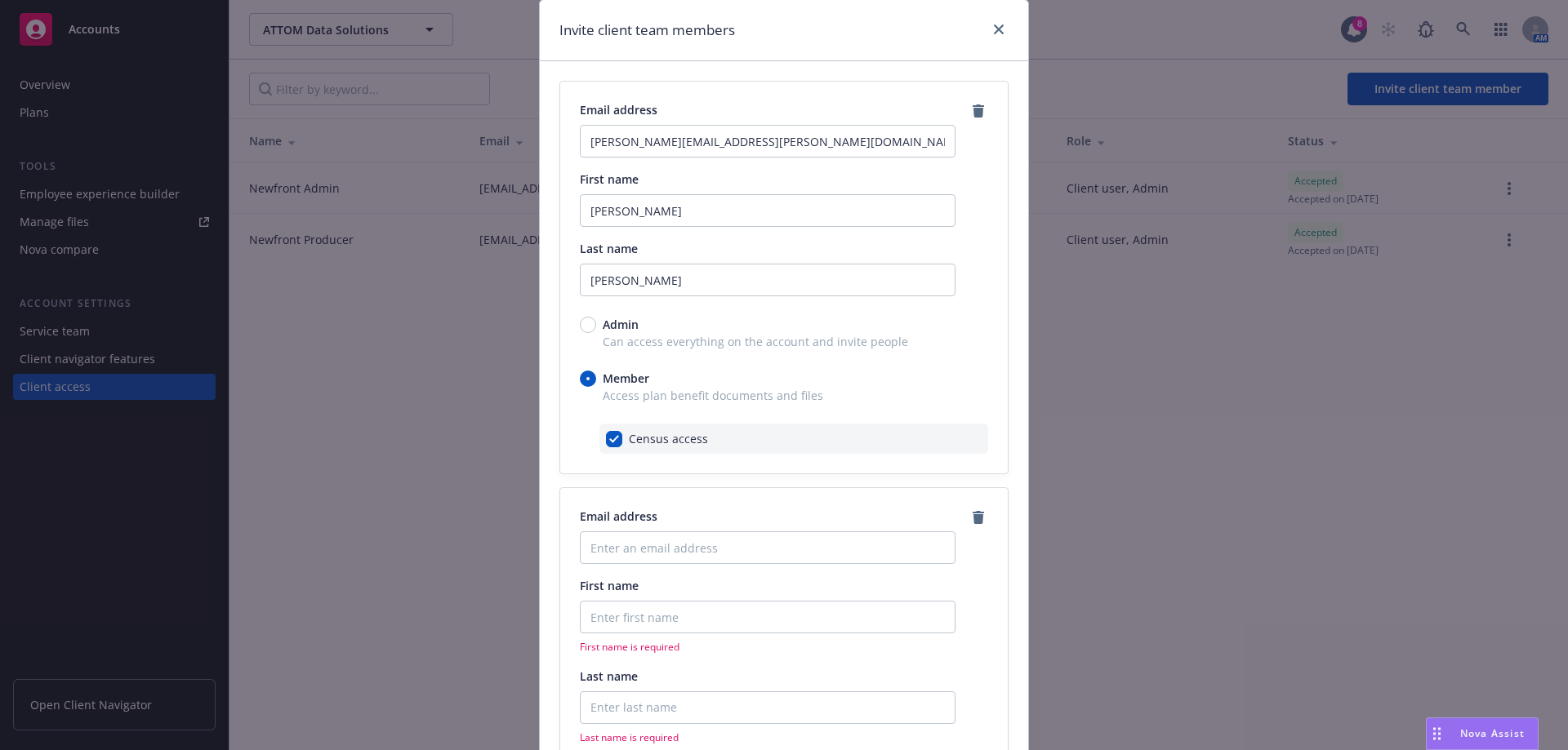
scroll to position [81, 0]
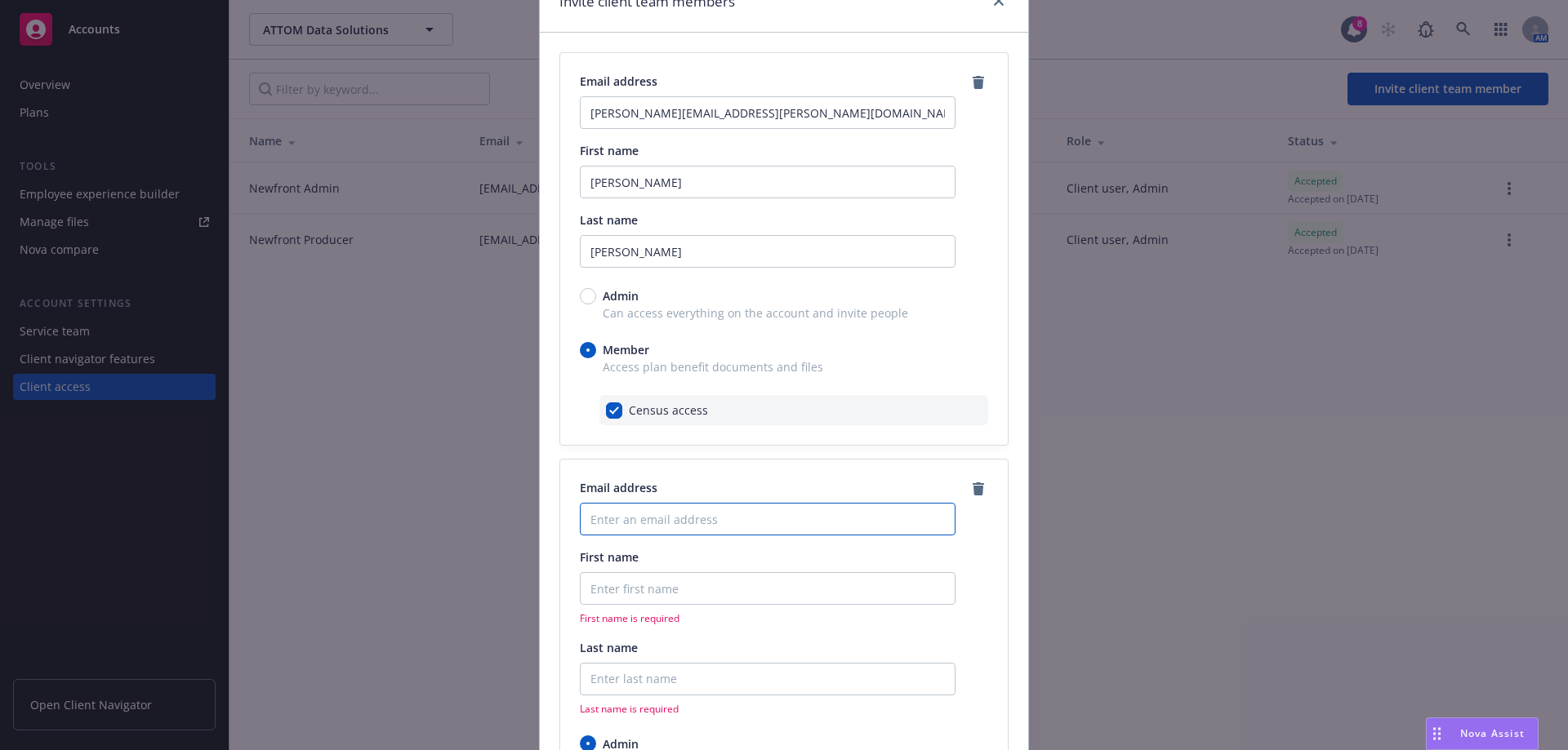
click at [676, 530] on input "Enter an email address" at bounding box center [767, 519] width 376 height 33
paste input "[PERSON_NAME][EMAIL_ADDRESS][PERSON_NAME][DOMAIN_NAME]"
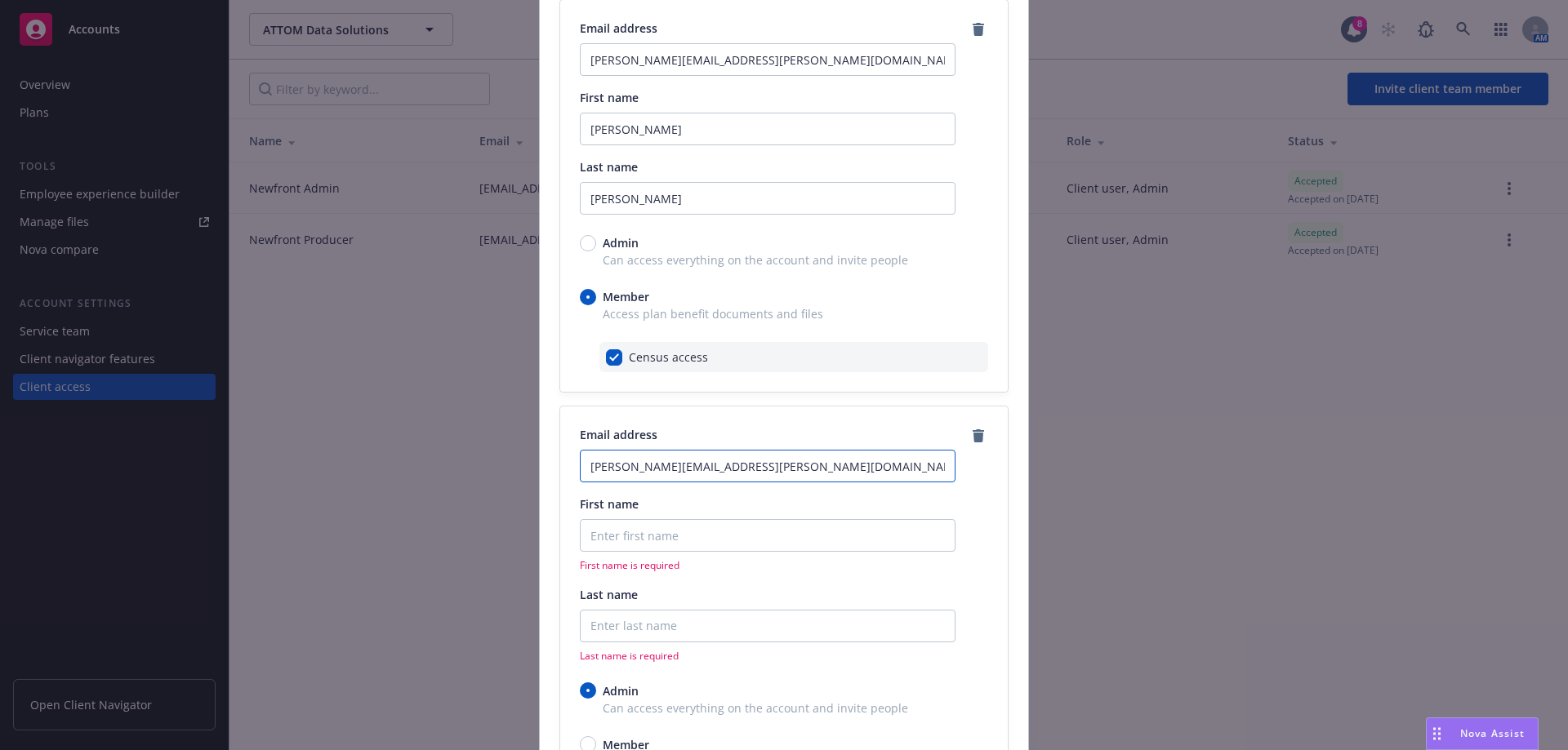
scroll to position [164, 0]
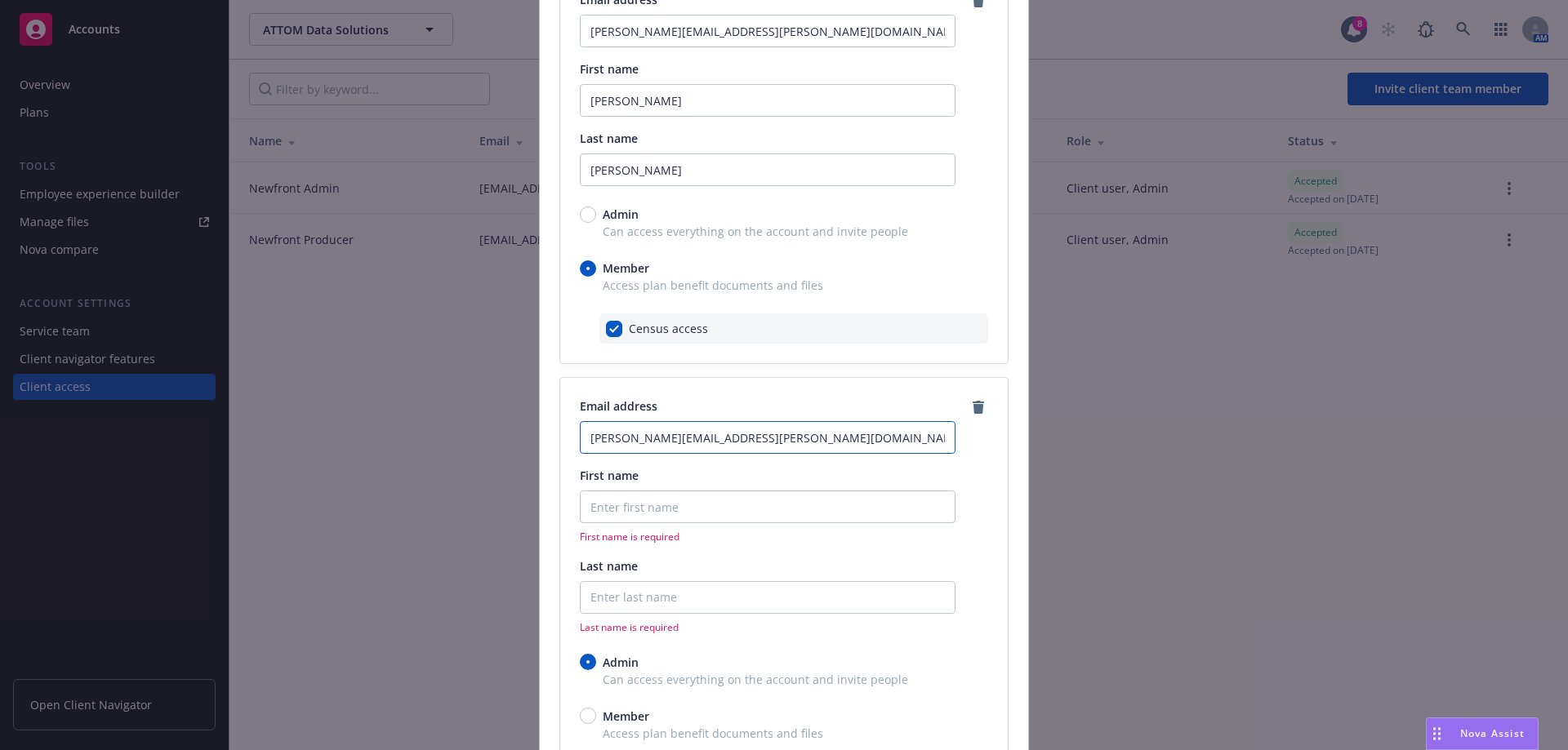
type input "[PERSON_NAME][EMAIL_ADDRESS][PERSON_NAME][DOMAIN_NAME]"
click at [668, 117] on input "First name" at bounding box center [767, 100] width 376 height 33
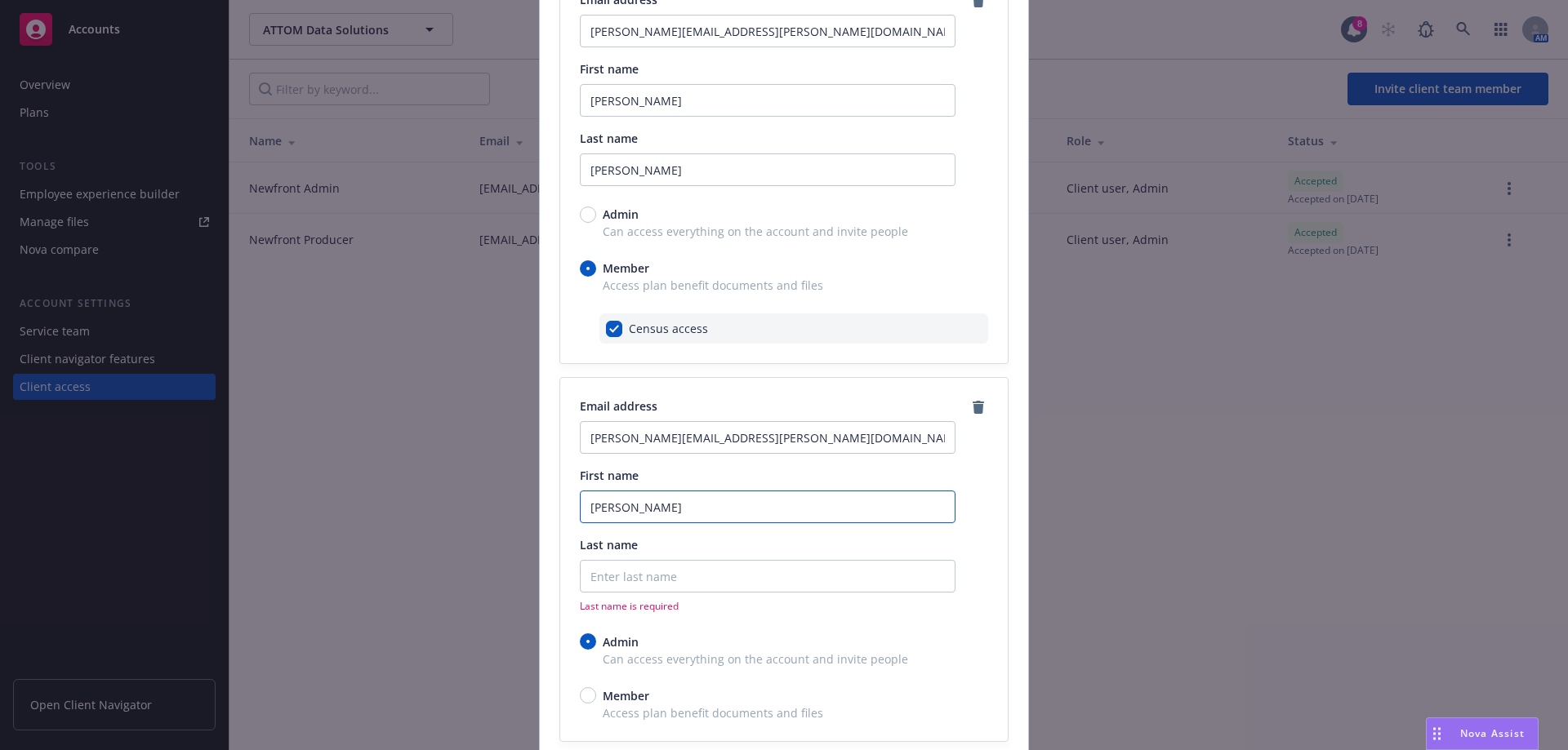
type input "[PERSON_NAME]"
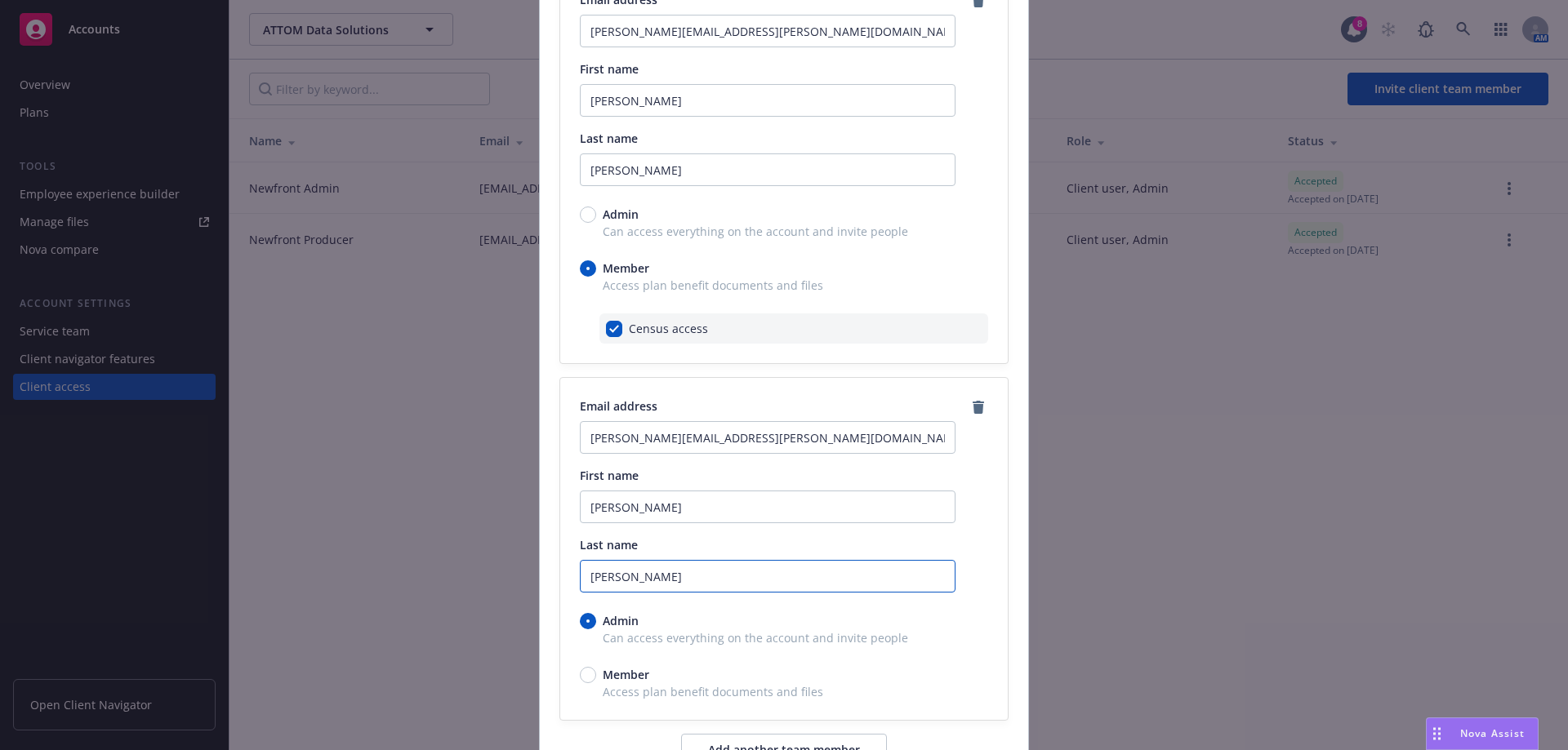
type input "[PERSON_NAME]"
click at [587, 673] on input "Member" at bounding box center [587, 675] width 16 height 16
radio input "true"
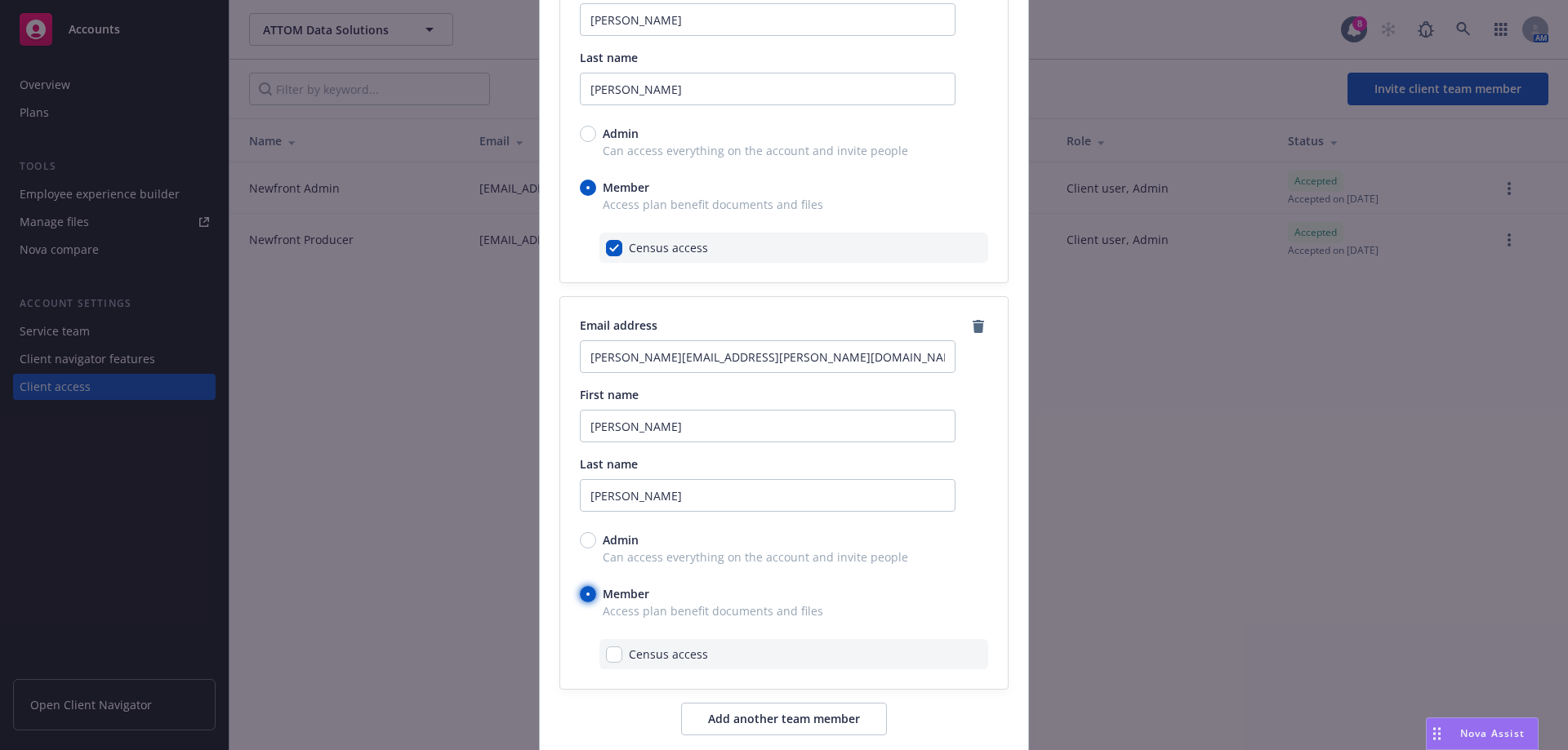
scroll to position [245, 0]
click at [610, 651] on input "checkbox" at bounding box center [614, 654] width 16 height 16
checkbox input "true"
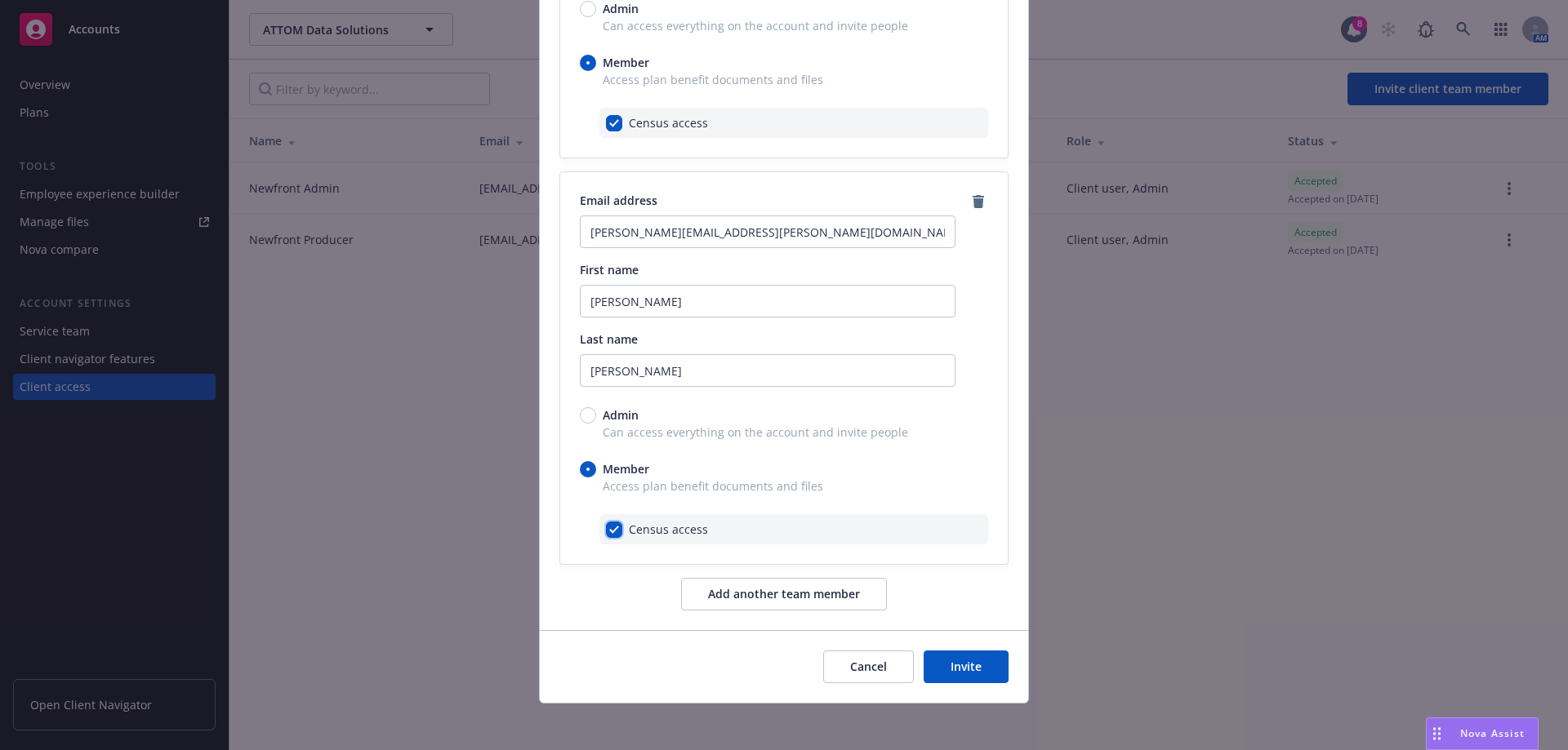
scroll to position [375, 0]
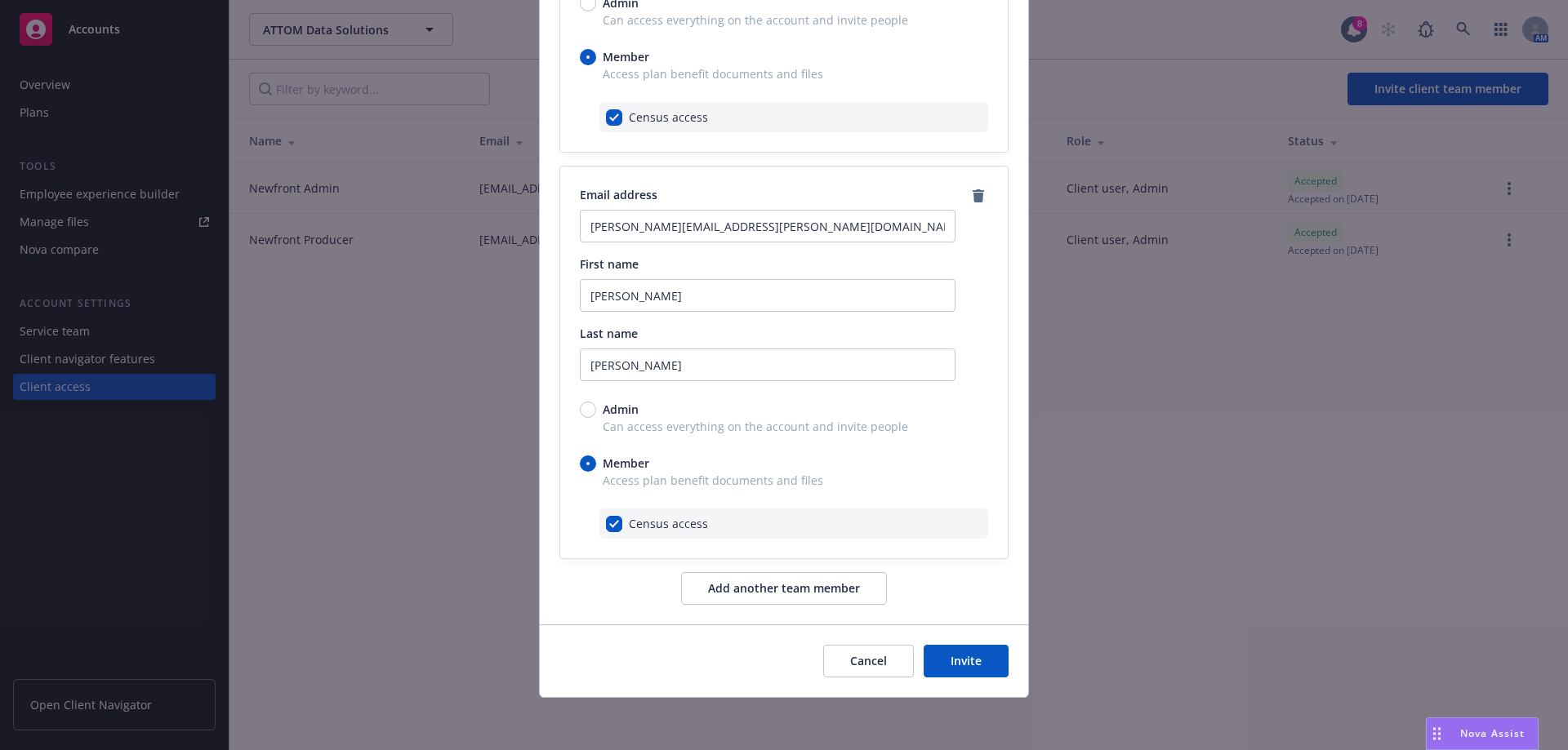
click at [989, 659] on button "Invite" at bounding box center [966, 661] width 85 height 33
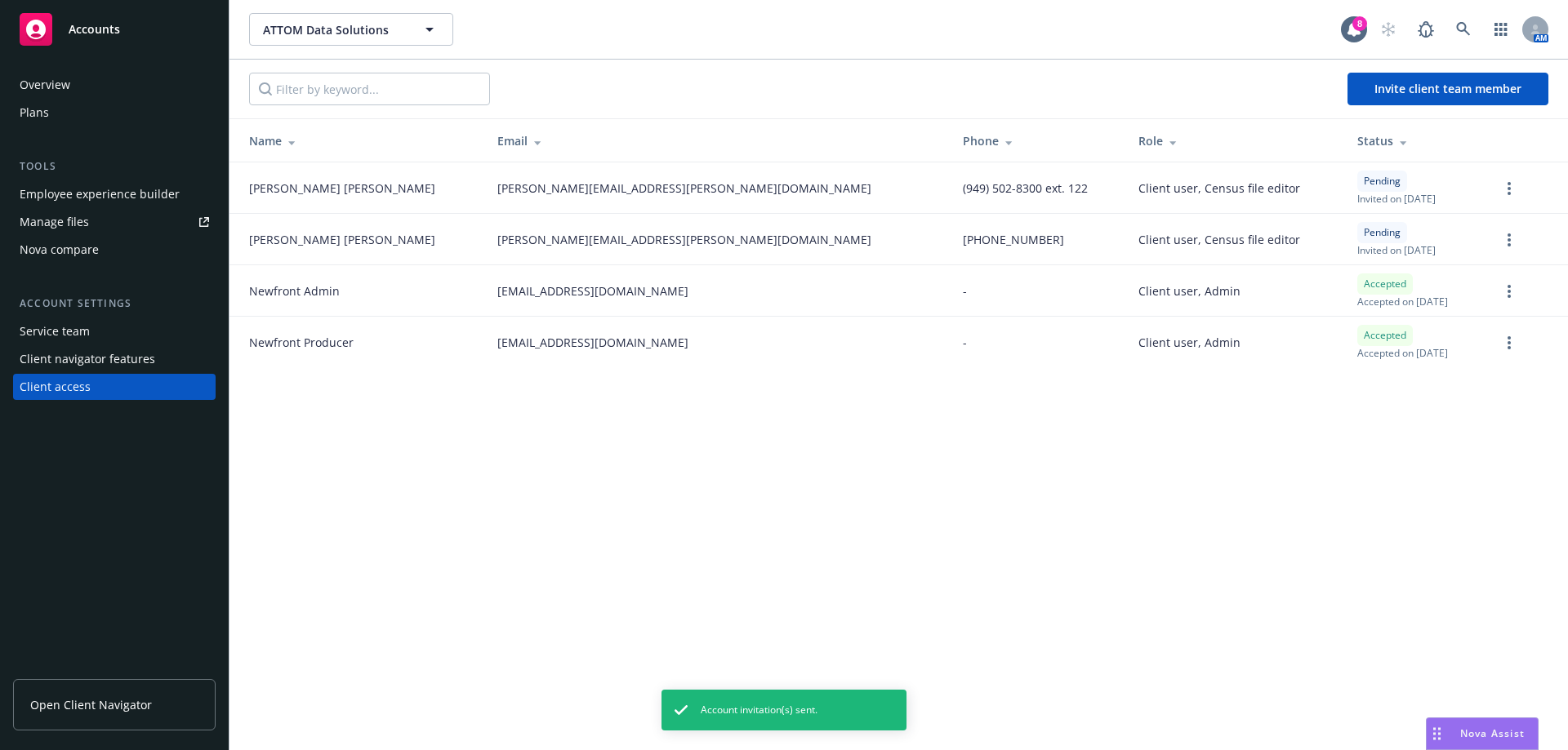
click at [658, 504] on div "ATTOM Data Solutions ATTOM Data Solutions 8 AM Invite client team member Name E…" at bounding box center [898, 375] width 1338 height 750
click at [622, 425] on div "ATTOM Data Solutions ATTOM Data Solutions 8 AM Invite client team member Name E…" at bounding box center [898, 375] width 1338 height 750
click at [394, 574] on div "ATTOM Data Solutions ATTOM Data Solutions 8 AM Invite client team member Name E…" at bounding box center [898, 375] width 1338 height 750
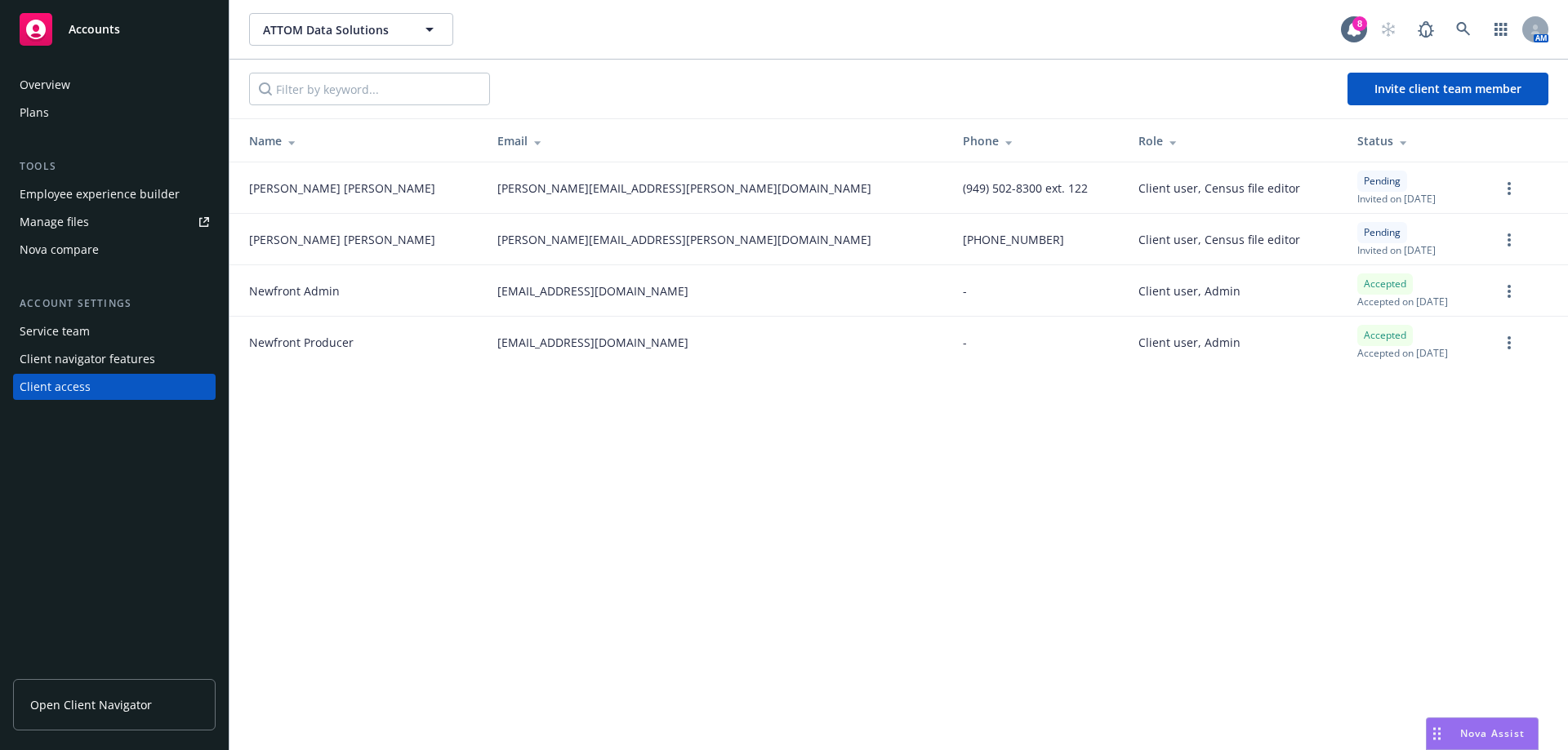
click at [1058, 455] on div "ATTOM Data Solutions ATTOM Data Solutions 8 AM Invite client team member Name E…" at bounding box center [898, 375] width 1338 height 750
click at [154, 337] on div "Service team" at bounding box center [114, 332] width 189 height 27
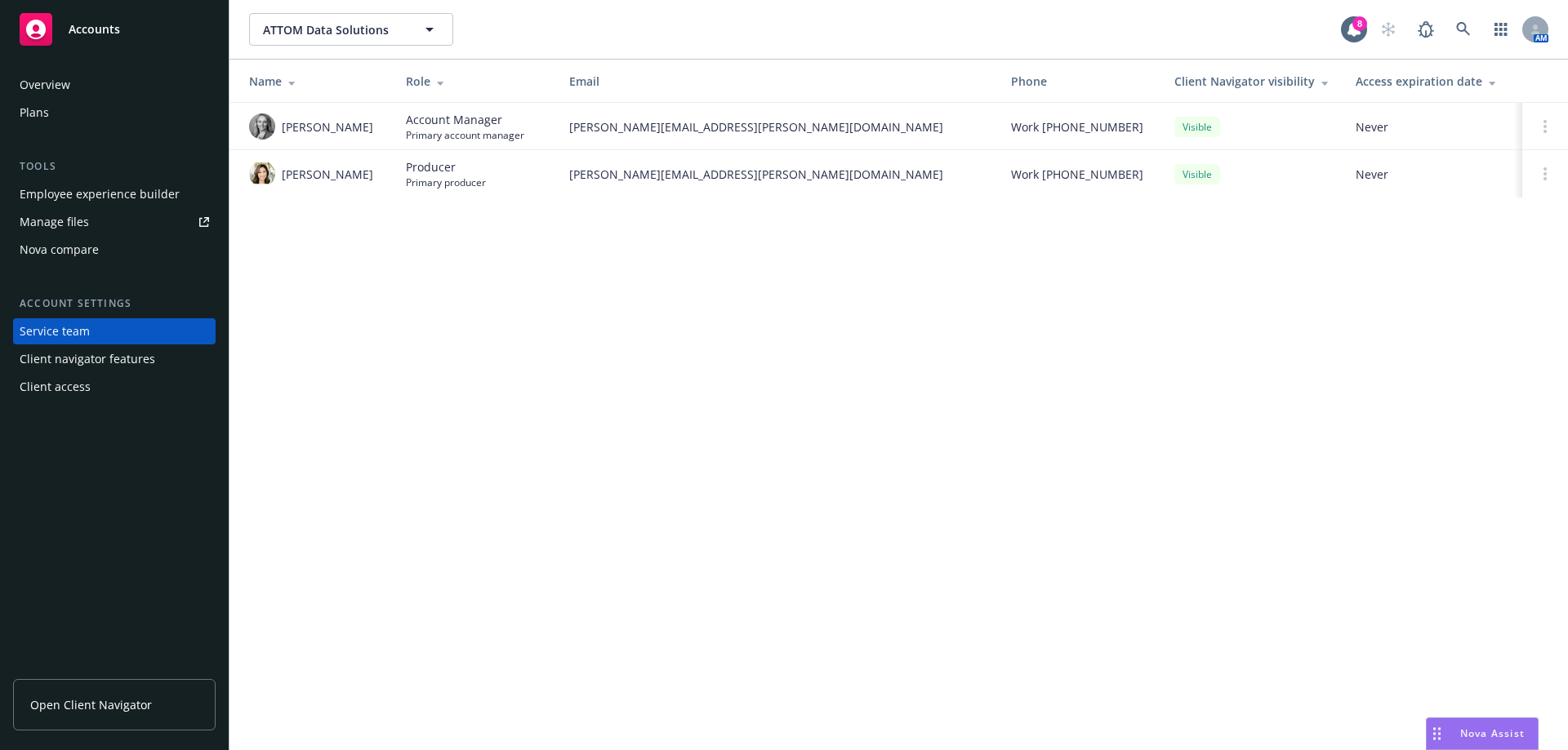
click at [529, 335] on div "ATTOM Data Solutions ATTOM Data Solutions 8 AM Name Role Email Phone Client Nav…" at bounding box center [898, 375] width 1338 height 750
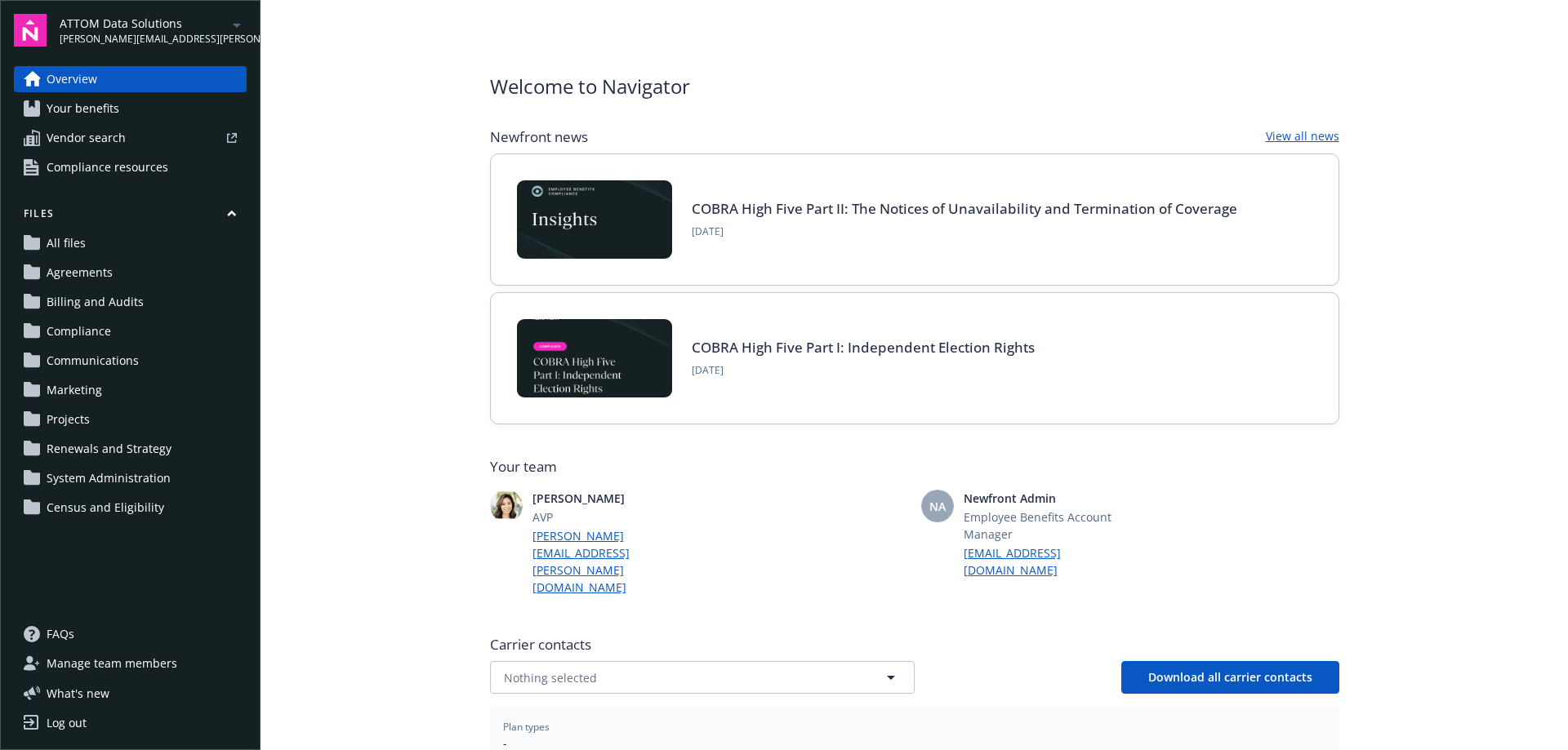
click at [423, 208] on main "Welcome to Navigator Newfront news View all news COBRA High Five Part II: The N…" at bounding box center [914, 375] width 1307 height 750
click at [329, 367] on main "Welcome to Navigator Newfront news View all news COBRA High Five Part II: The N…" at bounding box center [914, 375] width 1307 height 750
click at [175, 509] on link "Census and Eligibility" at bounding box center [130, 508] width 233 height 27
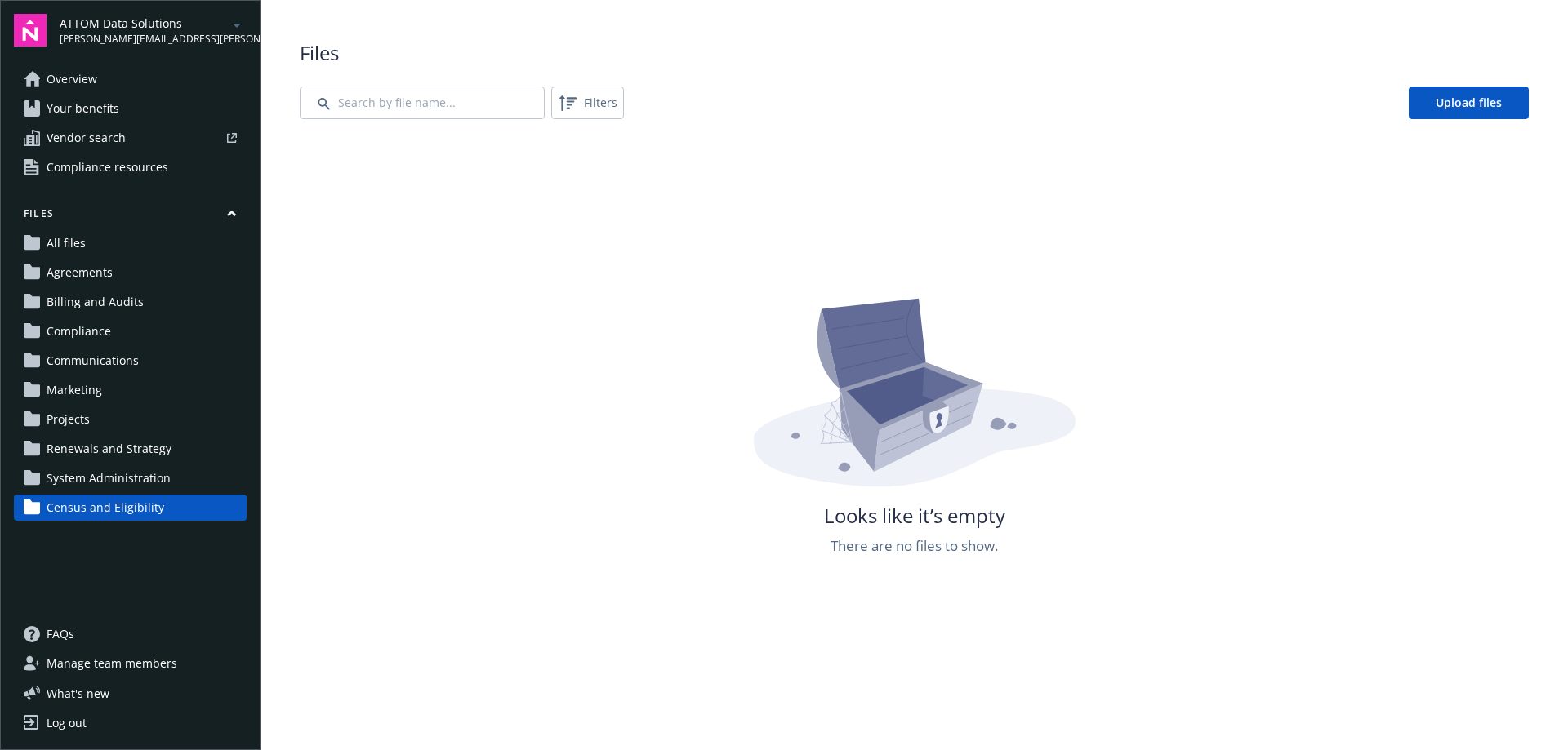
click at [83, 63] on div "ATTOM Data Solutions katelyn.keating@newfront.com Overview Your benefits Vendor…" at bounding box center [130, 375] width 261 height 750
click at [93, 74] on span "Overview" at bounding box center [72, 80] width 50 height 27
